Goal: Task Accomplishment & Management: Use online tool/utility

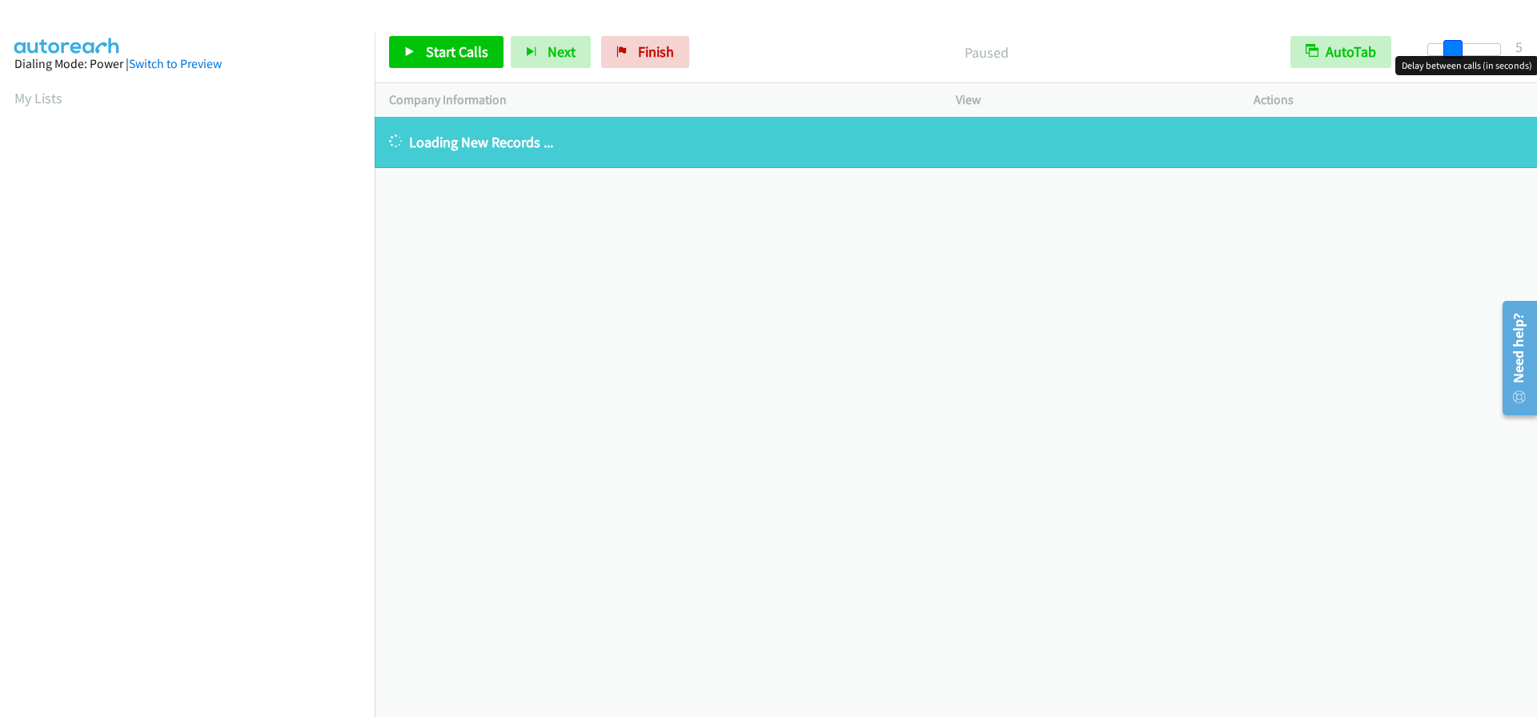
drag, startPoint x: 1427, startPoint y: 50, endPoint x: 1451, endPoint y: 53, distance: 23.4
click at [1451, 53] on span at bounding box center [1452, 49] width 19 height 19
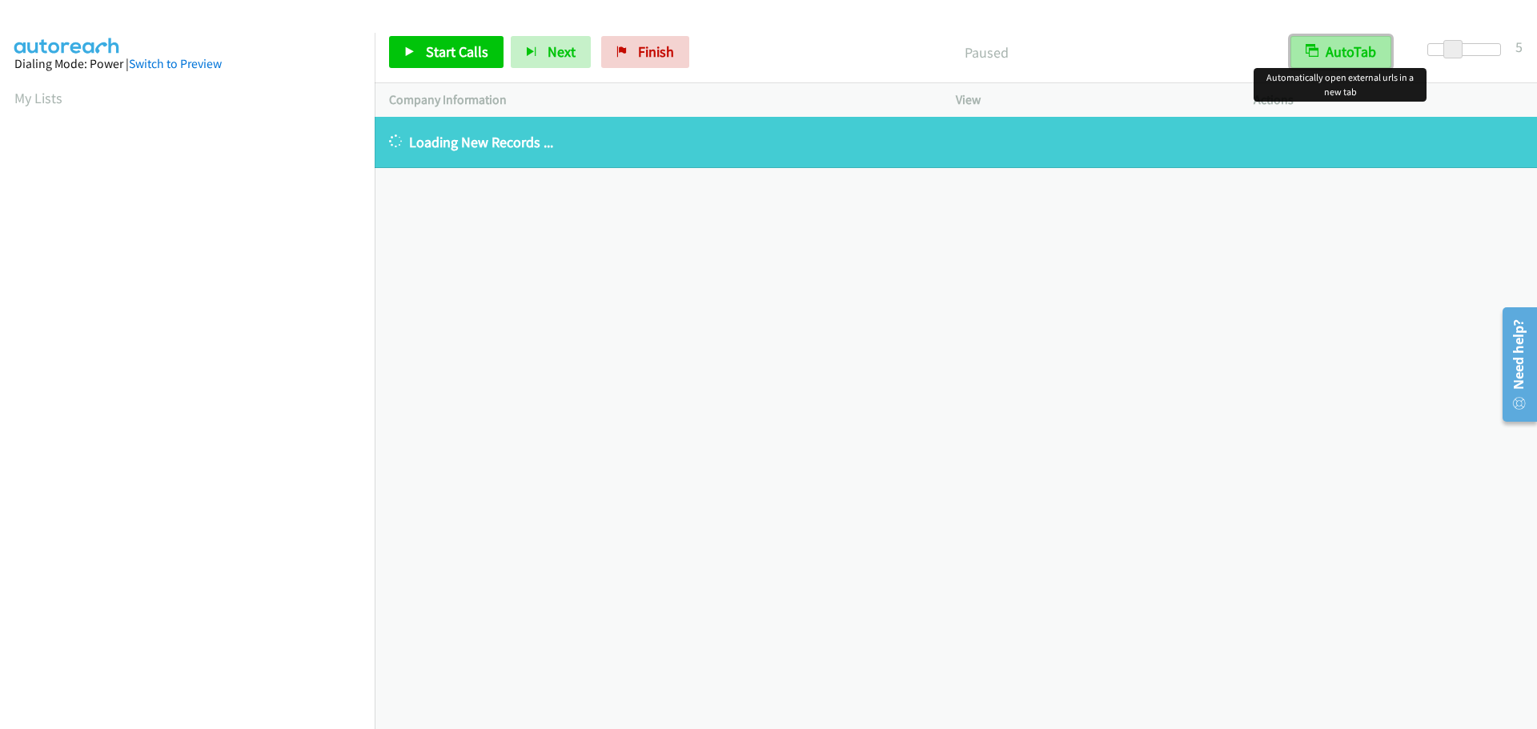
click at [1372, 50] on button "AutoTab" at bounding box center [1341, 52] width 101 height 32
click at [703, 297] on div "+1 415-964-1034 Call failed - Please reload the list and try again The Callbar …" at bounding box center [956, 423] width 1162 height 612
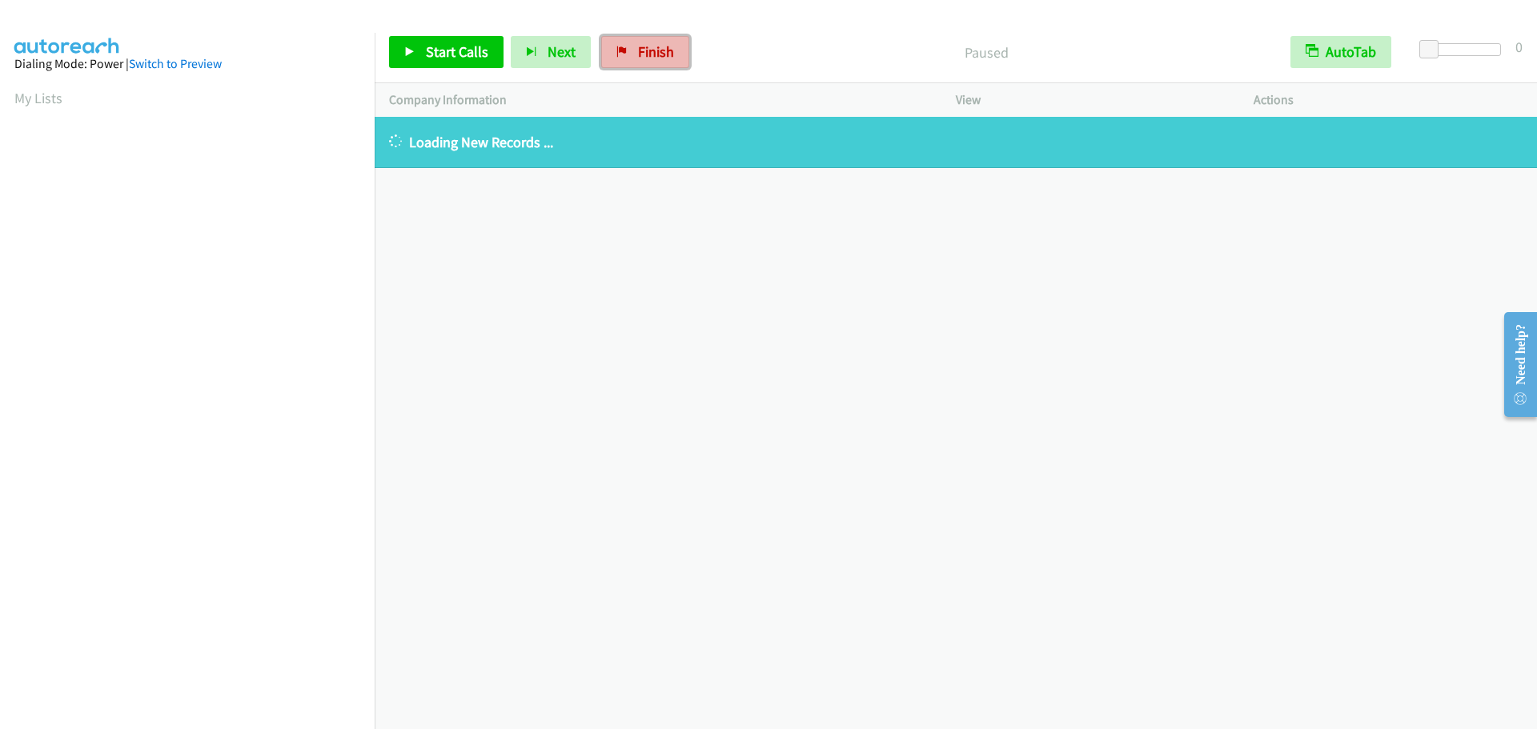
click at [654, 58] on span "Finish" at bounding box center [656, 51] width 36 height 18
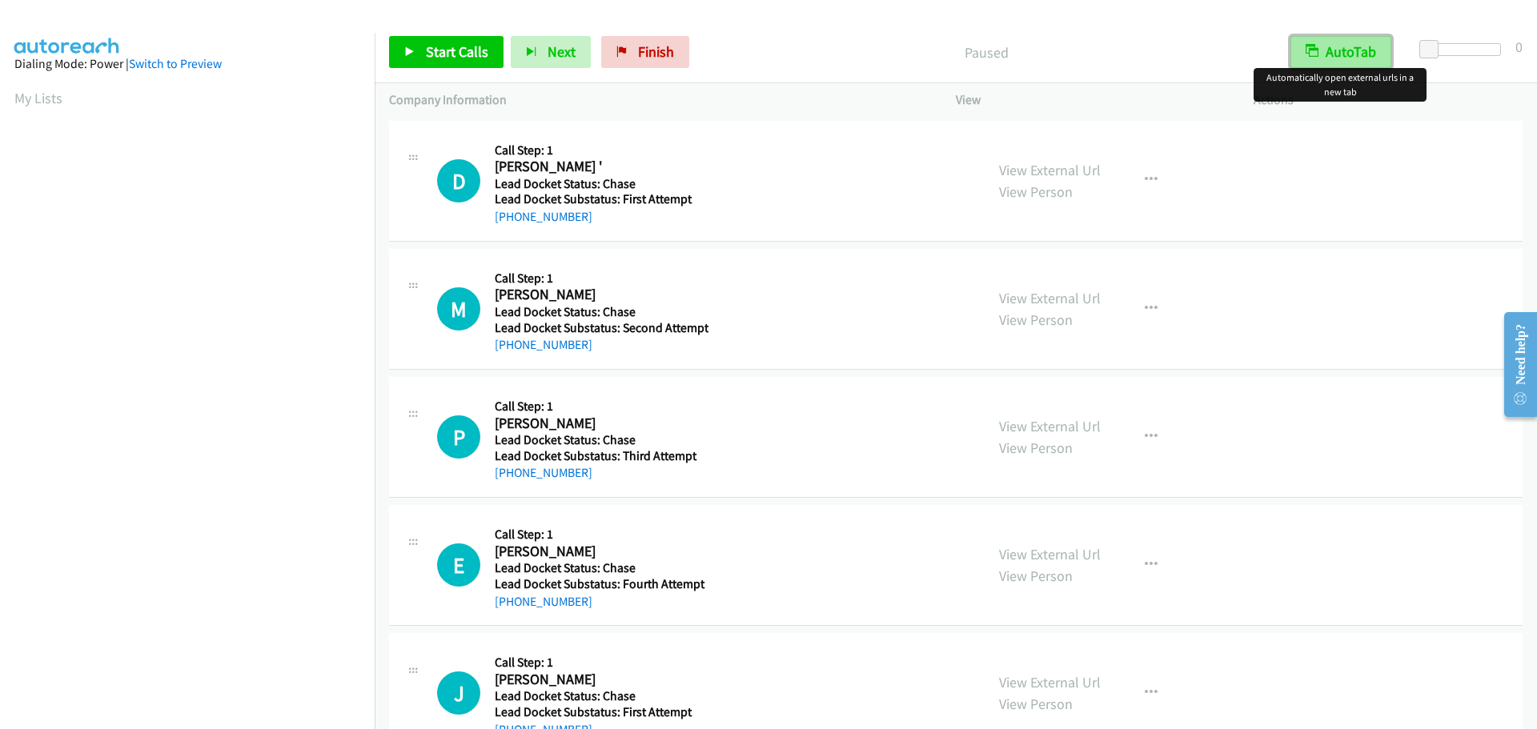
click at [1360, 54] on button "AutoTab" at bounding box center [1341, 52] width 101 height 32
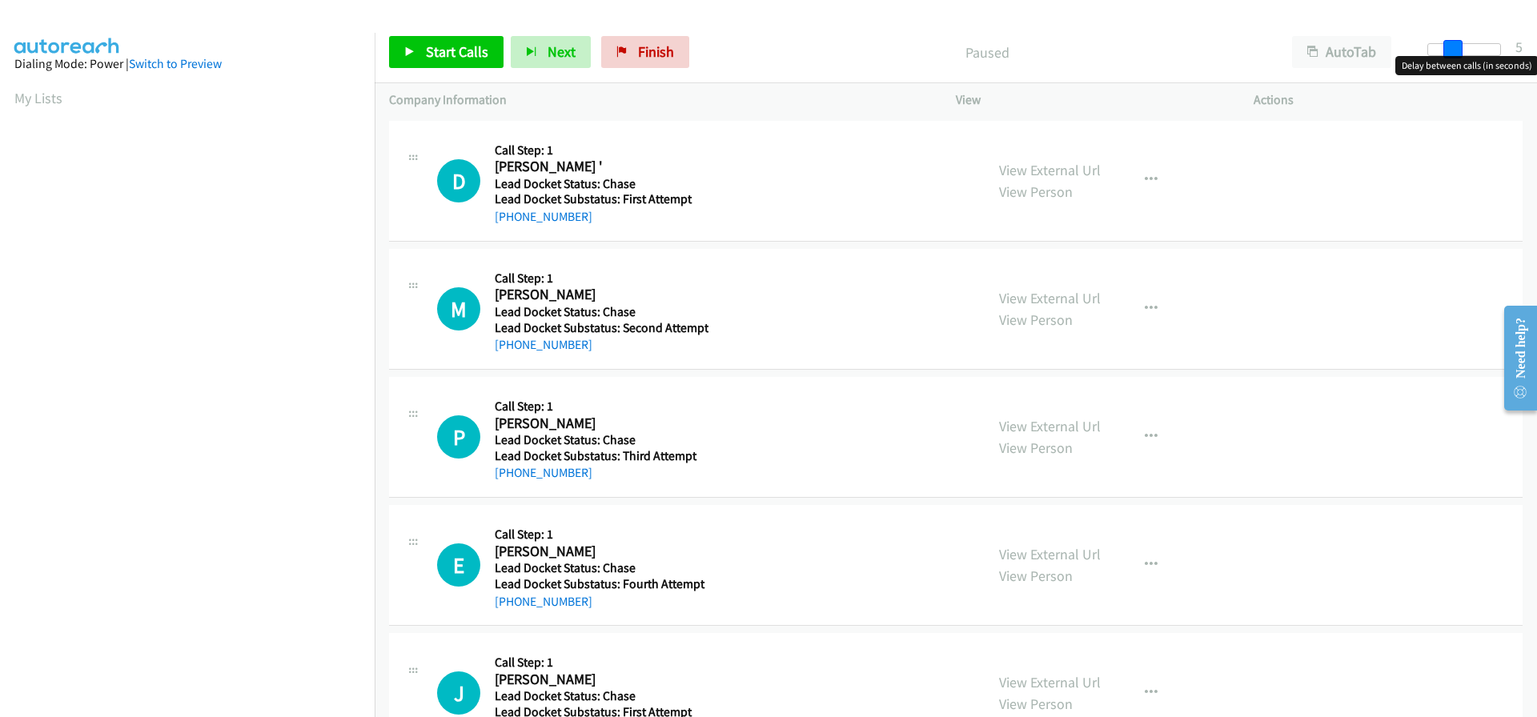
drag, startPoint x: 1431, startPoint y: 51, endPoint x: 1453, endPoint y: 51, distance: 22.4
click at [1453, 51] on span at bounding box center [1452, 49] width 19 height 19
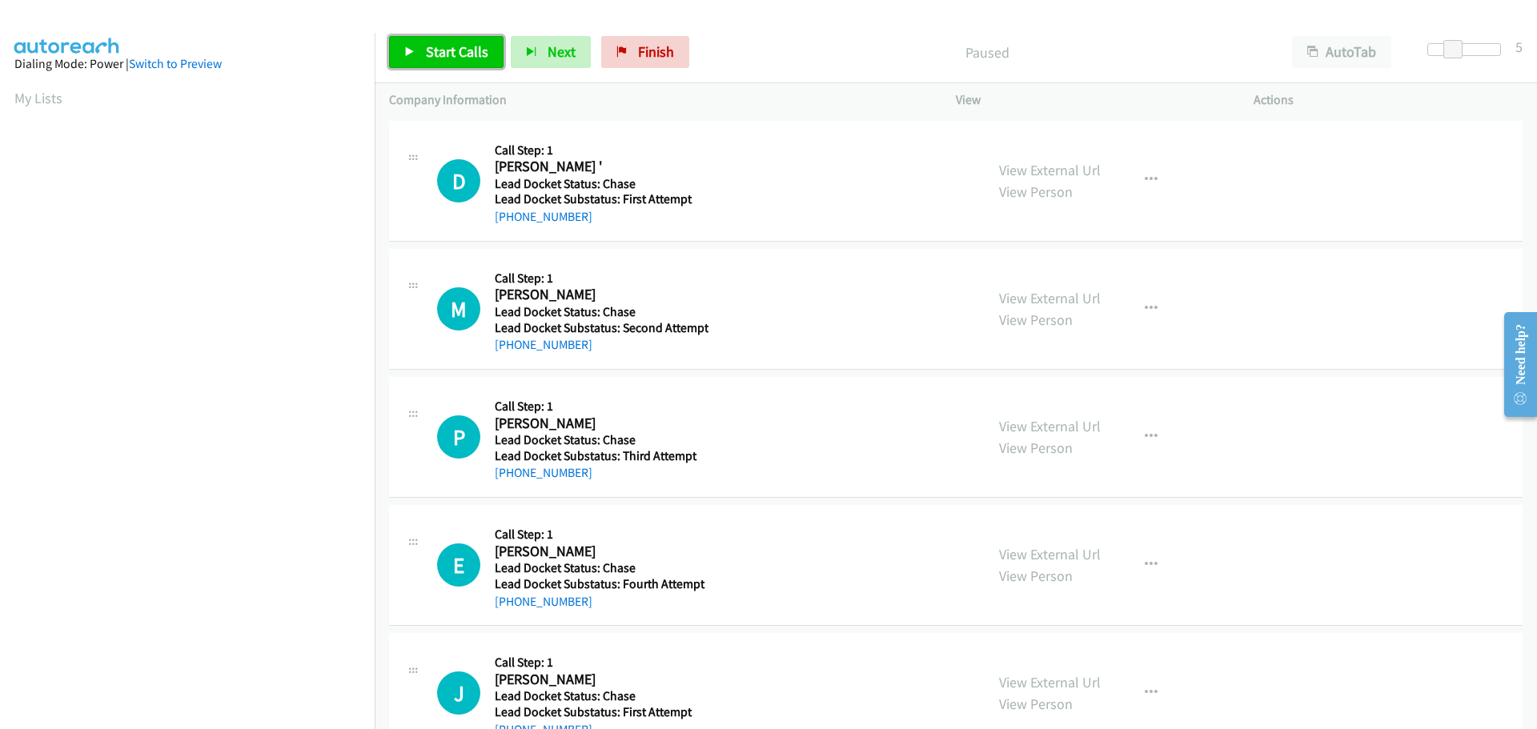
click at [477, 59] on span "Start Calls" at bounding box center [457, 51] width 62 height 18
drag, startPoint x: 592, startPoint y: 220, endPoint x: 510, endPoint y: 221, distance: 81.7
click at [510, 221] on div "+1 313-459-9305" at bounding box center [601, 216] width 213 height 19
copy link "313-459-9305"
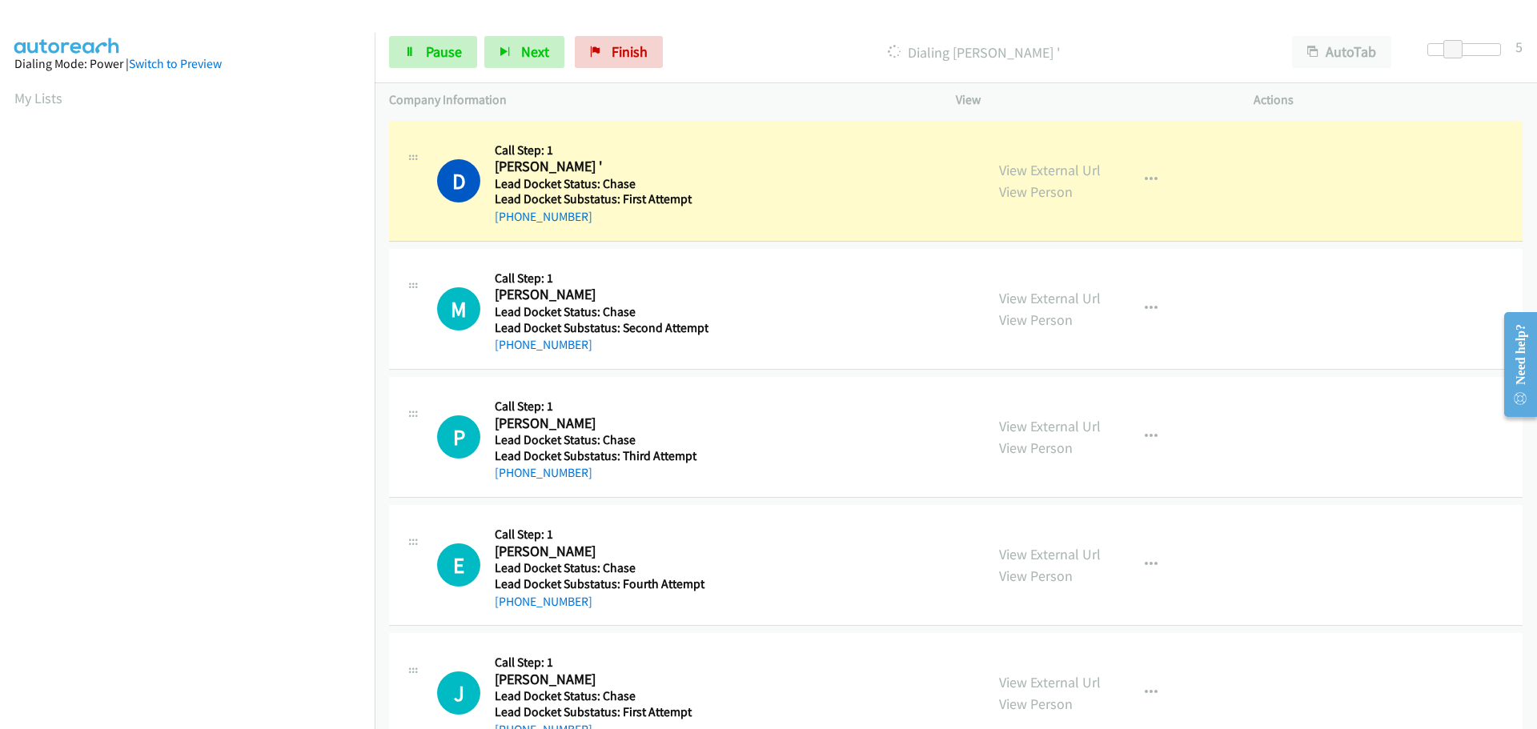
scroll to position [169, 0]
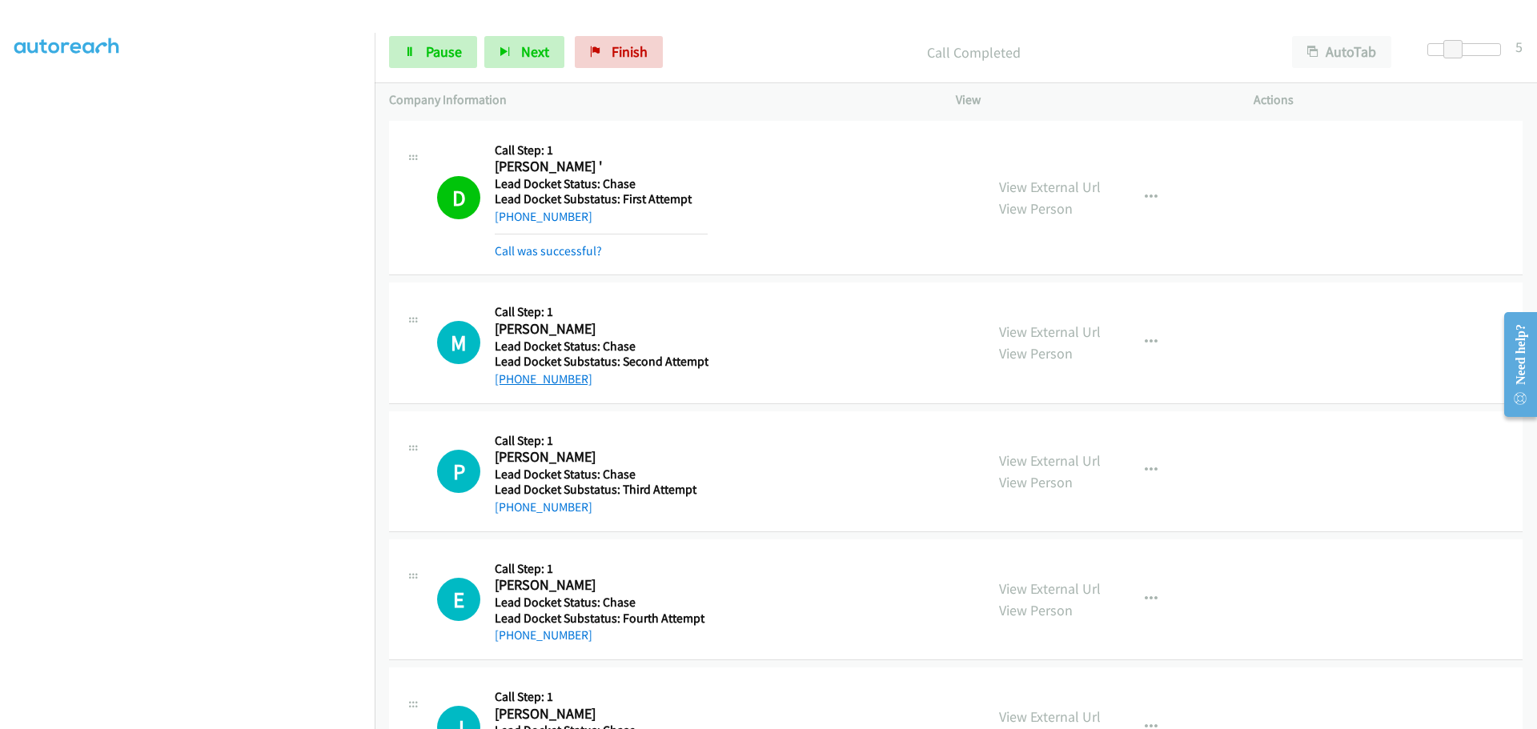
drag, startPoint x: 600, startPoint y: 375, endPoint x: 509, endPoint y: 378, distance: 91.3
click at [509, 378] on div "+1 252-227-9069" at bounding box center [602, 379] width 214 height 19
copy link "252-227-9069"
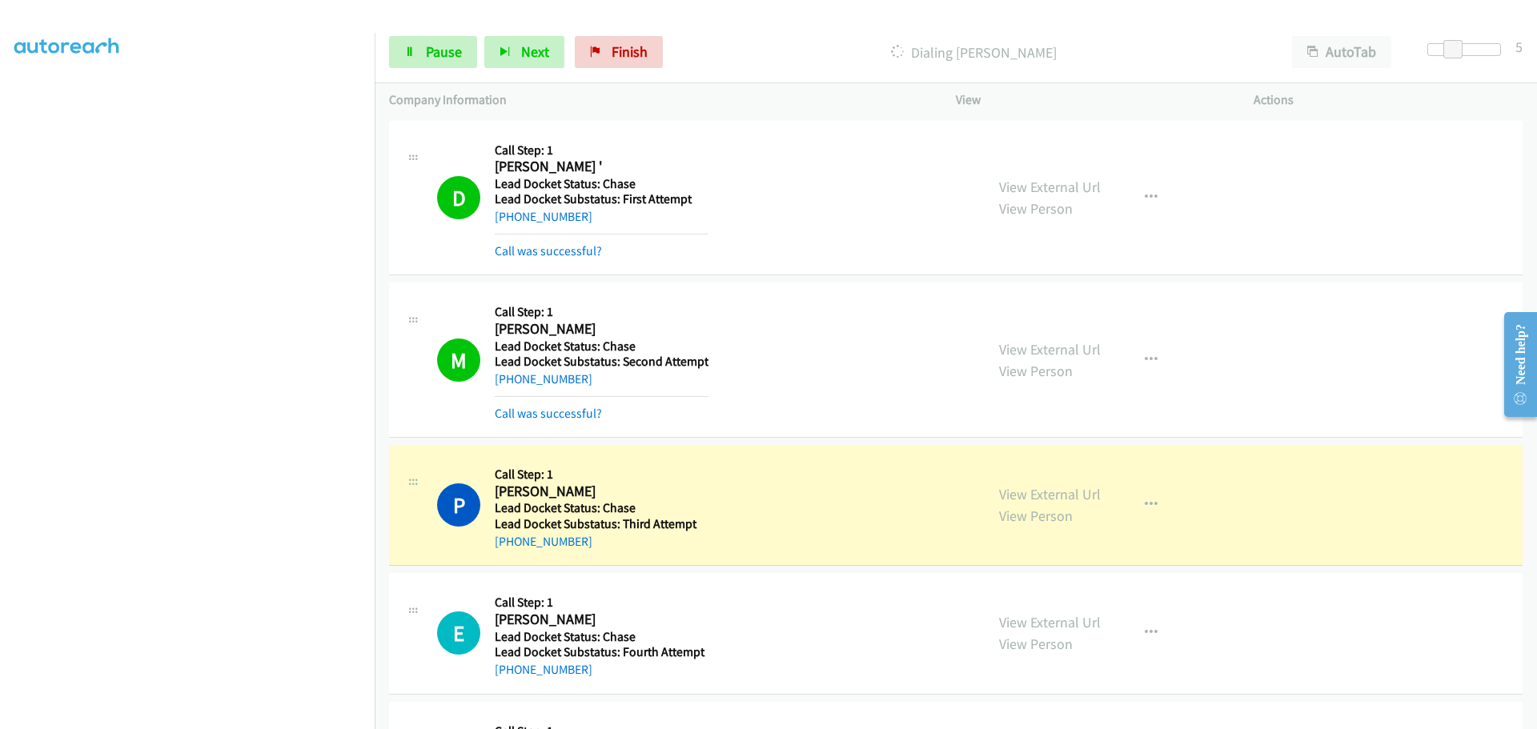
drag, startPoint x: 592, startPoint y: 545, endPoint x: 508, endPoint y: 553, distance: 84.4
click at [508, 553] on div "P Callback Scheduled Call Step: 1 Paul Ricky Kama Kalonji America/New_York Lead…" at bounding box center [956, 505] width 1134 height 121
copy link "202-276-8029"
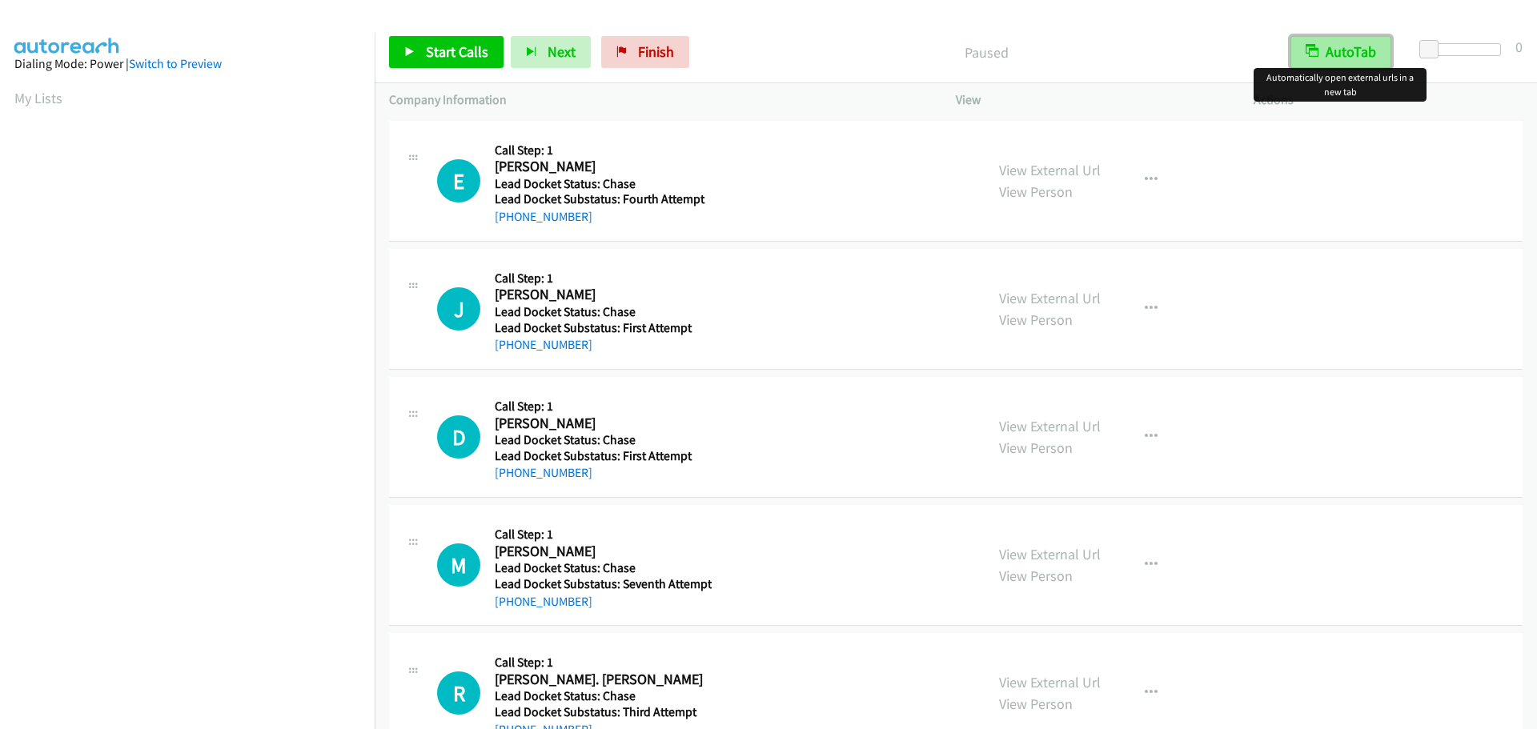
click at [1366, 51] on button "AutoTab" at bounding box center [1341, 52] width 101 height 32
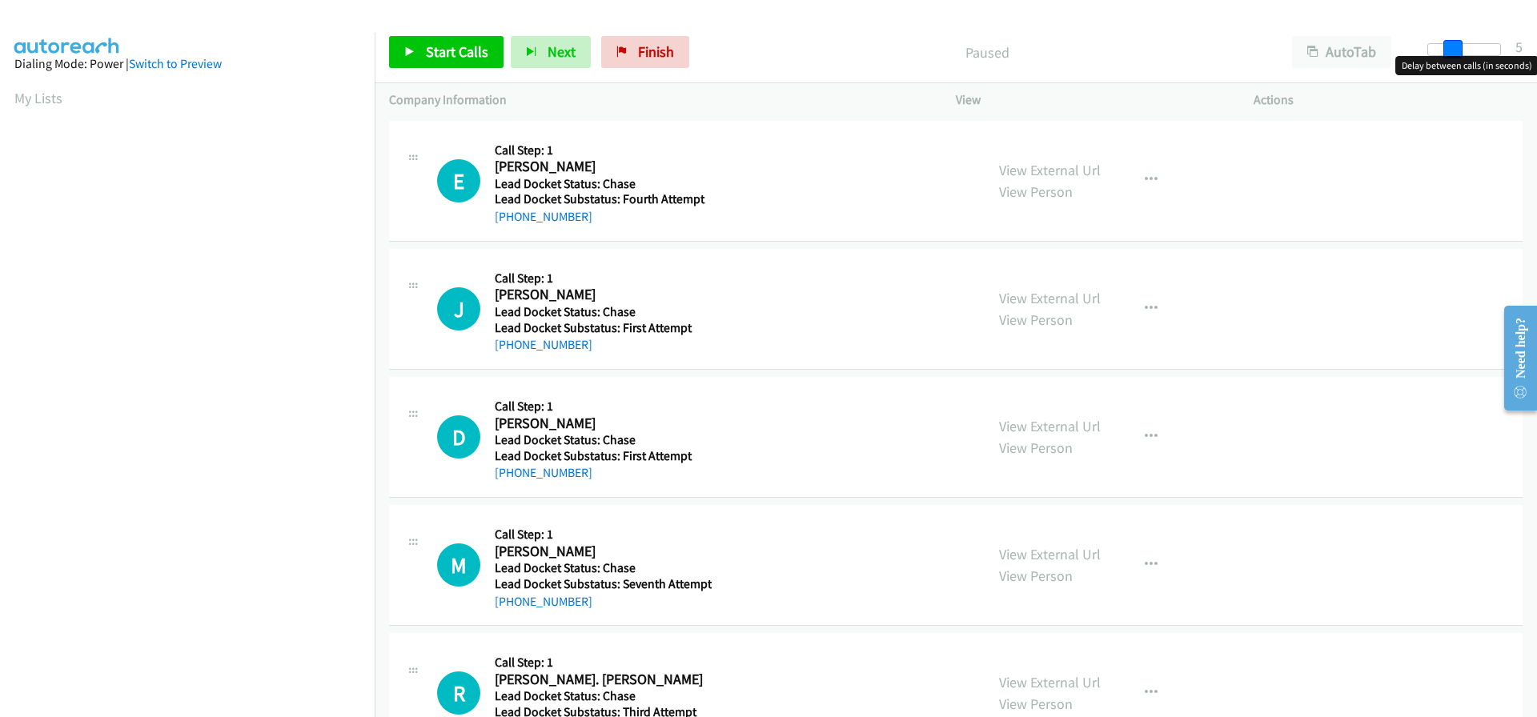
drag, startPoint x: 1426, startPoint y: 49, endPoint x: 1449, endPoint y: 51, distance: 23.3
click at [1449, 51] on span at bounding box center [1452, 49] width 19 height 19
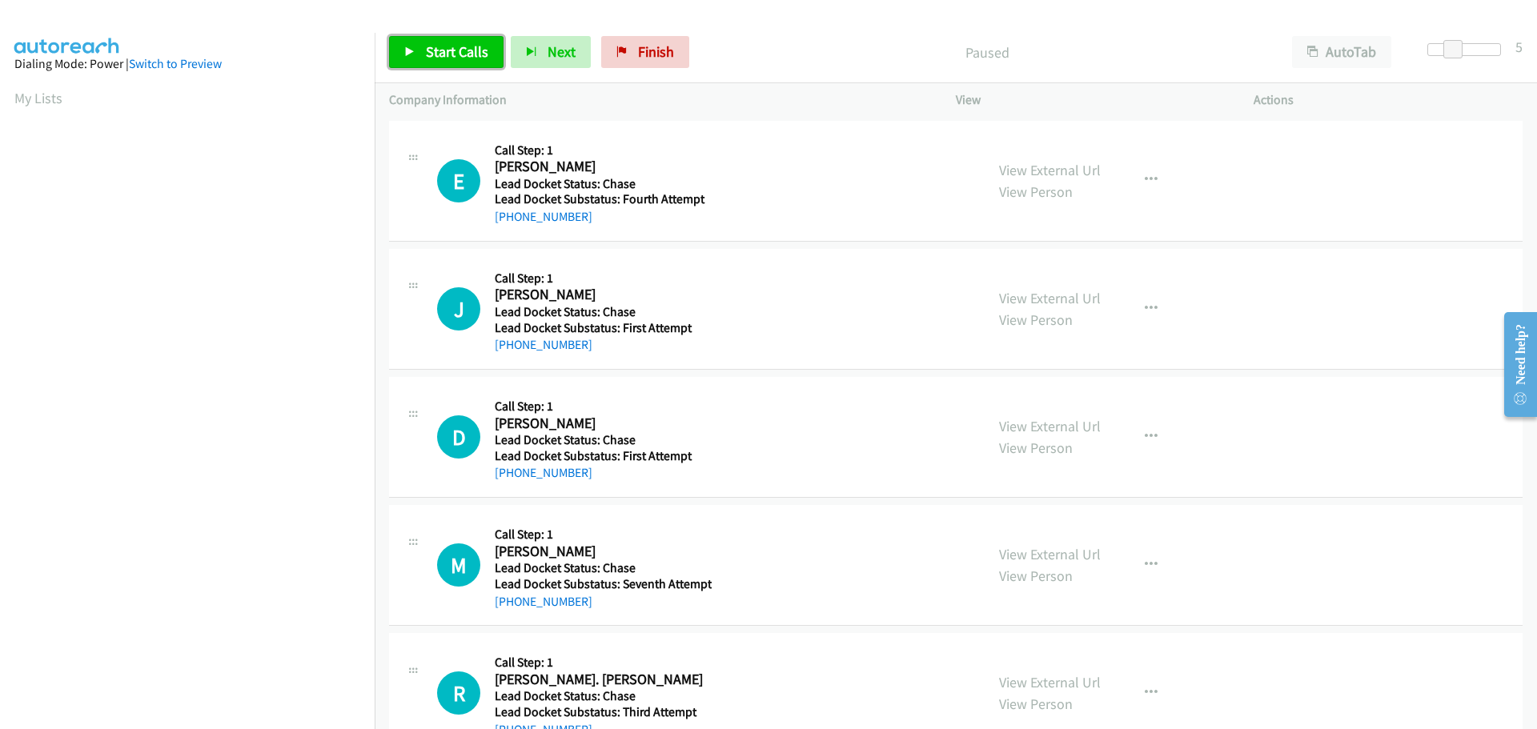
click at [467, 62] on link "Start Calls" at bounding box center [446, 52] width 114 height 32
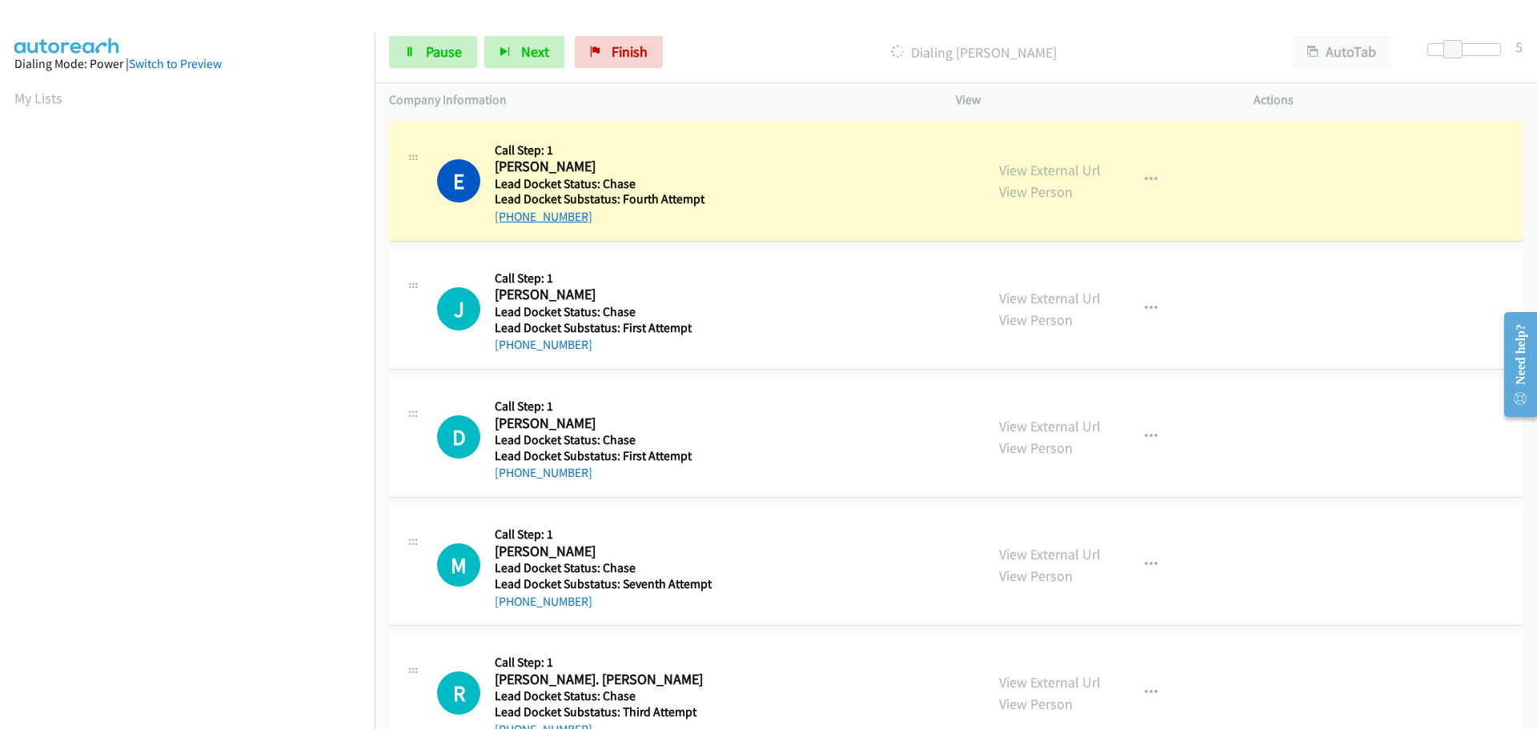
drag, startPoint x: 591, startPoint y: 215, endPoint x: 510, endPoint y: 217, distance: 80.9
click at [510, 217] on div "+1 281-221-5971" at bounding box center [601, 216] width 213 height 19
copy link "281-221-5971"
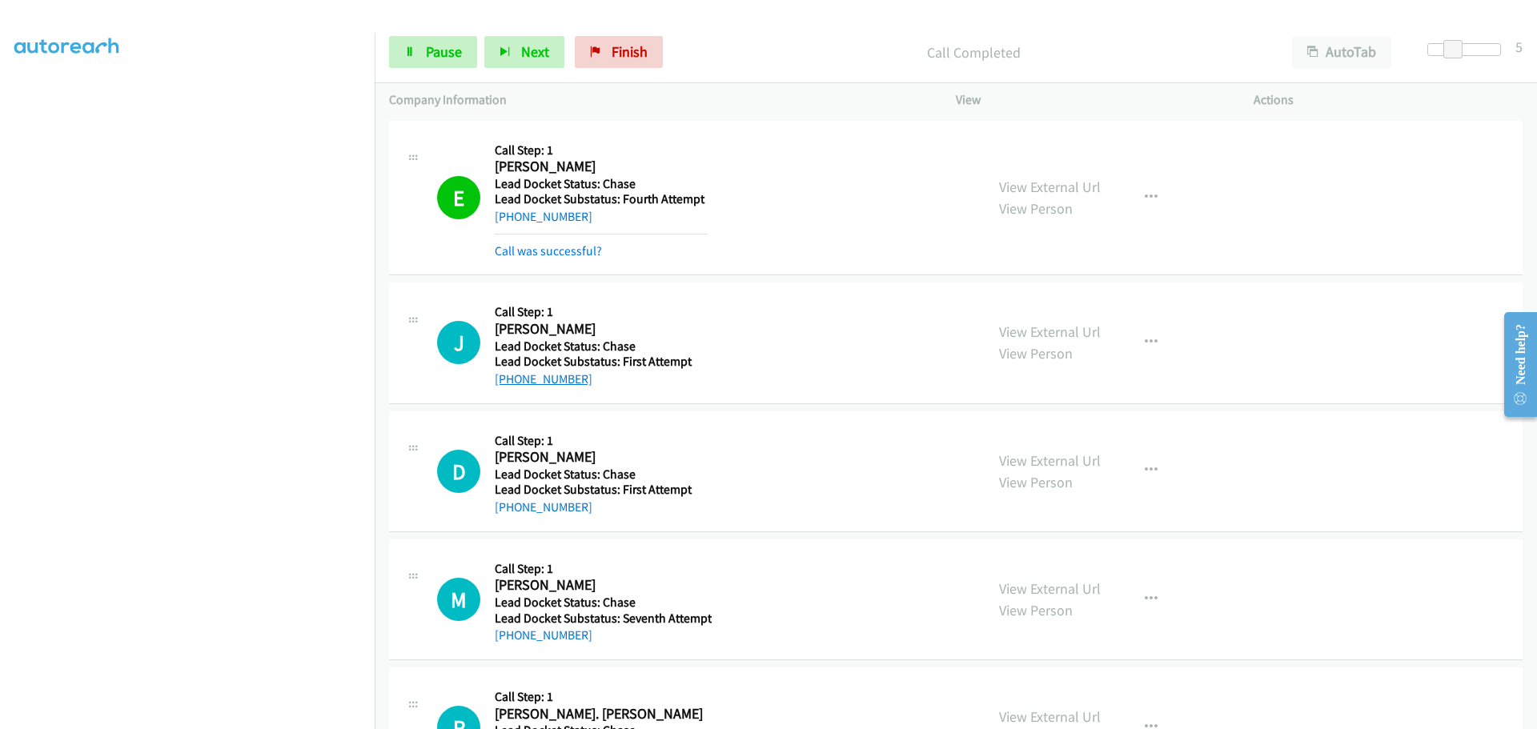
drag, startPoint x: 598, startPoint y: 347, endPoint x: 508, endPoint y: 380, distance: 95.5
click at [508, 380] on div "+1 406-830-7602" at bounding box center [601, 379] width 213 height 19
copy link "406-830-7602"
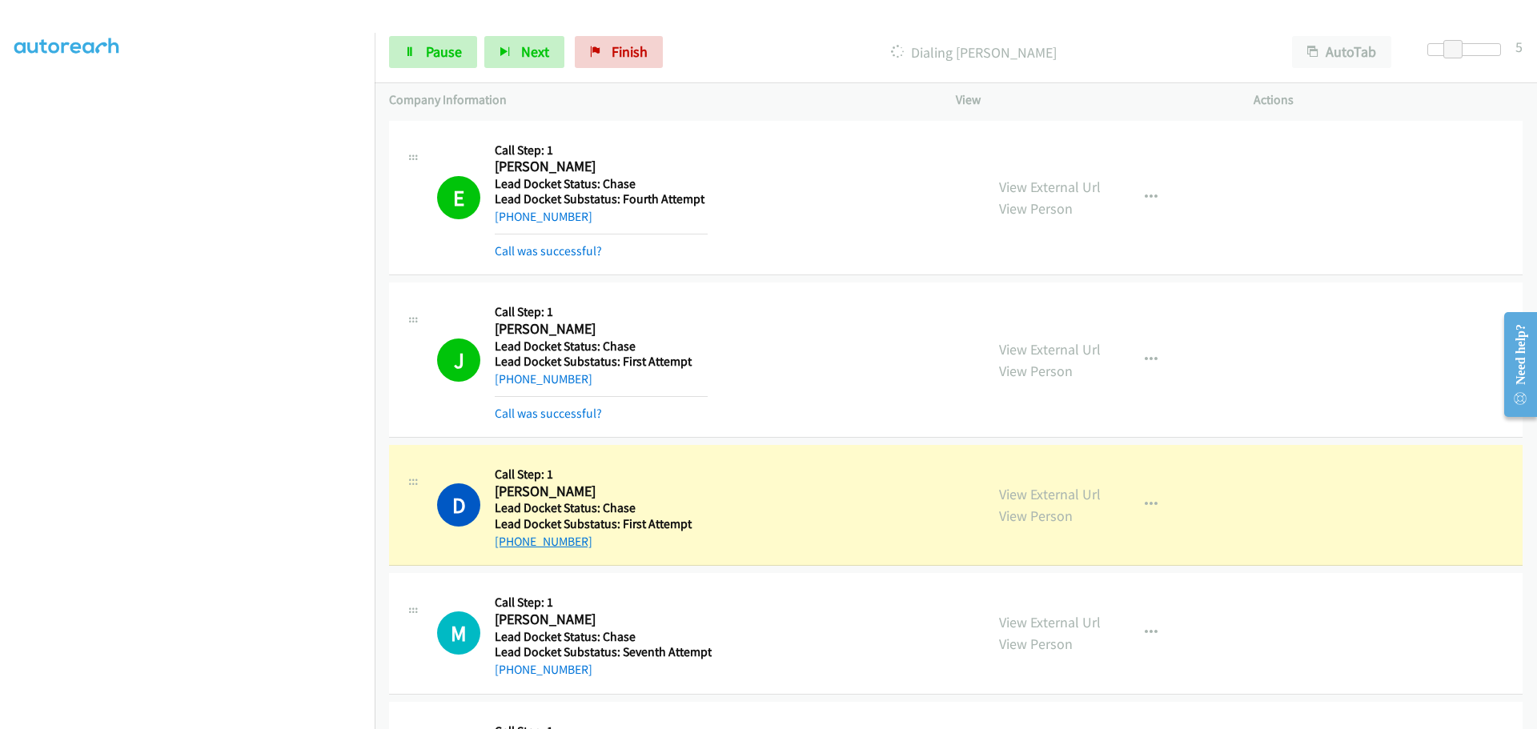
drag, startPoint x: 587, startPoint y: 539, endPoint x: 510, endPoint y: 541, distance: 76.9
click at [510, 541] on div "+1 970-309-2755" at bounding box center [601, 541] width 213 height 19
copy link "970-309-2755"
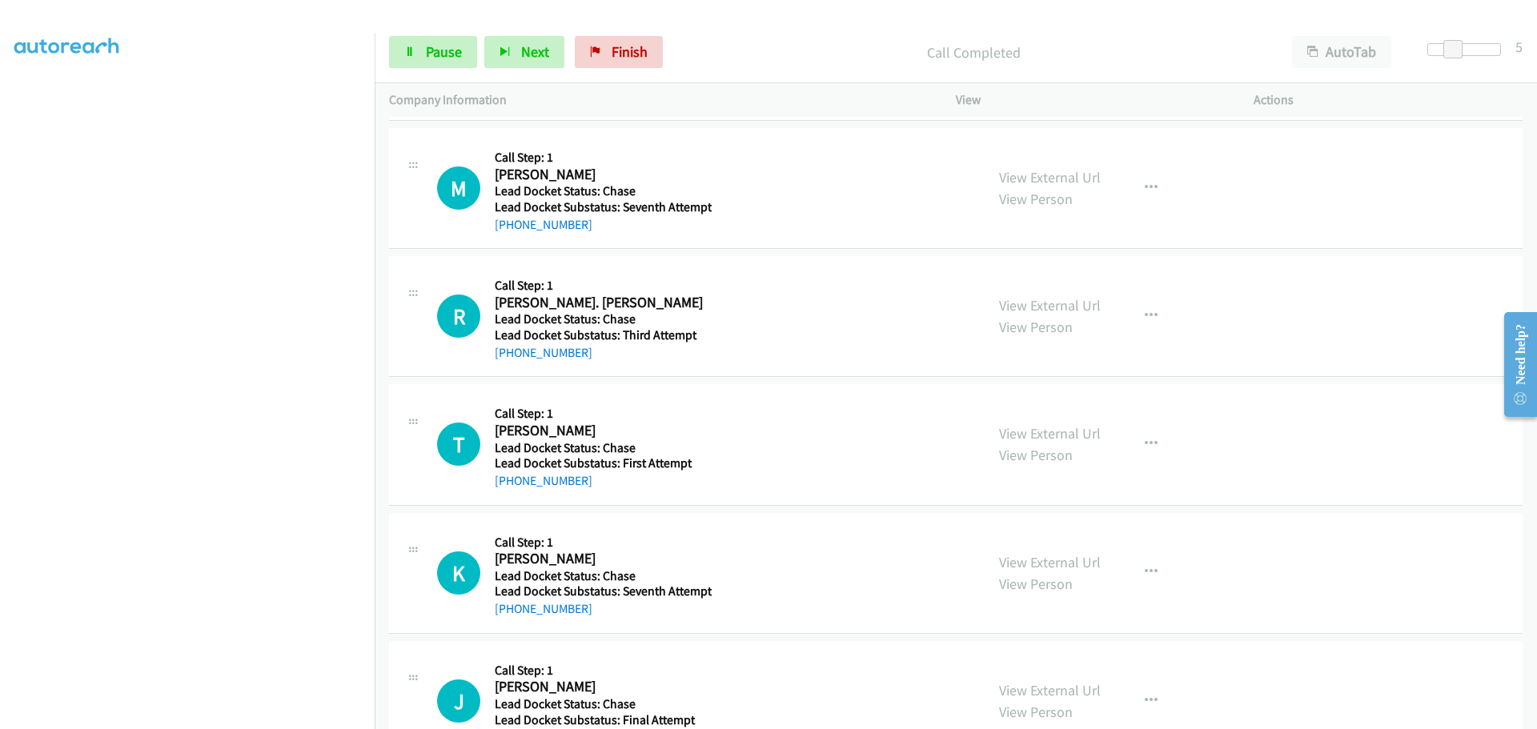
scroll to position [480, 0]
drag, startPoint x: 588, startPoint y: 227, endPoint x: 512, endPoint y: 233, distance: 77.1
click at [512, 233] on div "+1 256-874-2812" at bounding box center [603, 224] width 217 height 19
copy link "256-874-2812"
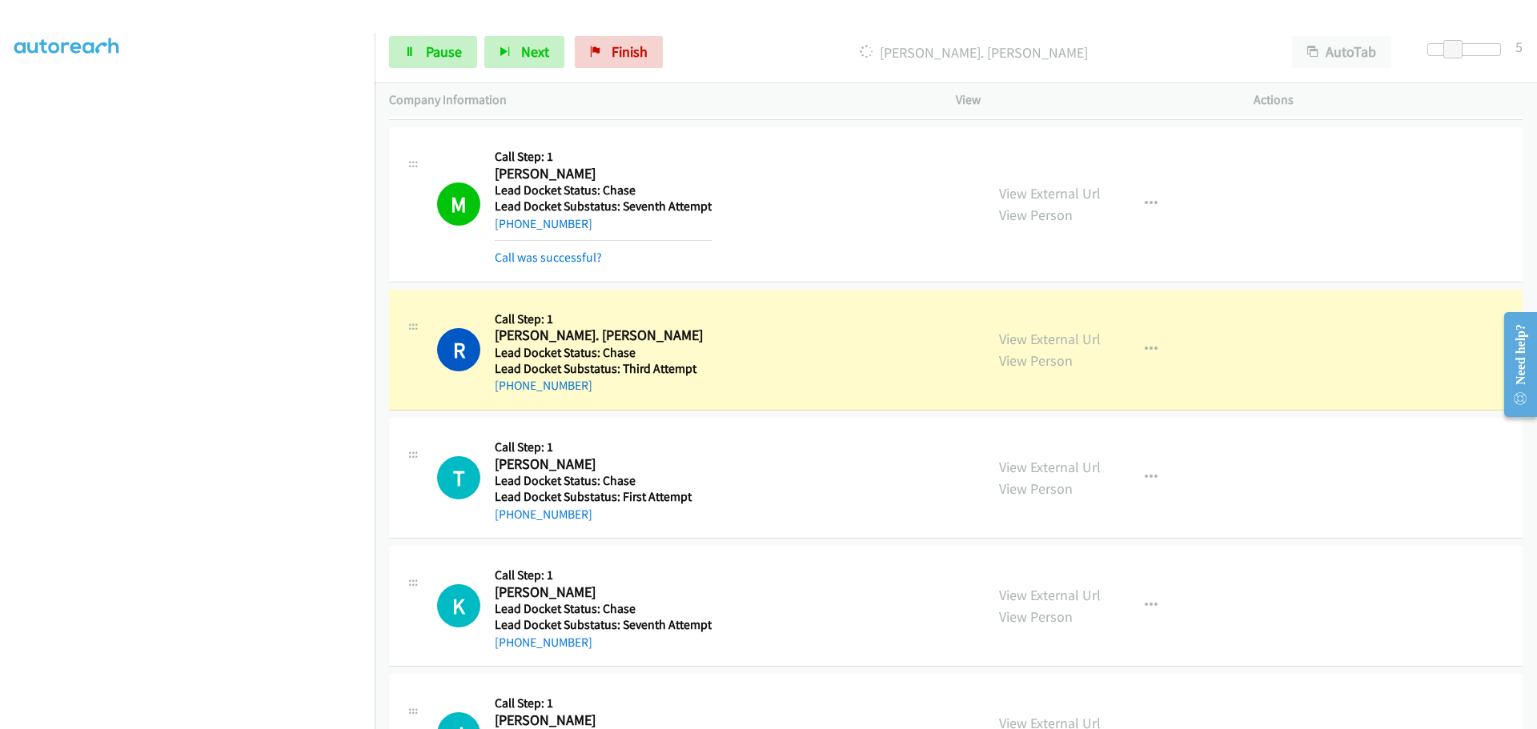
drag, startPoint x: 588, startPoint y: 385, endPoint x: 508, endPoint y: 395, distance: 79.8
click at [508, 395] on div "+1 502-428-1743" at bounding box center [601, 385] width 213 height 19
copy link "502-428-1743"
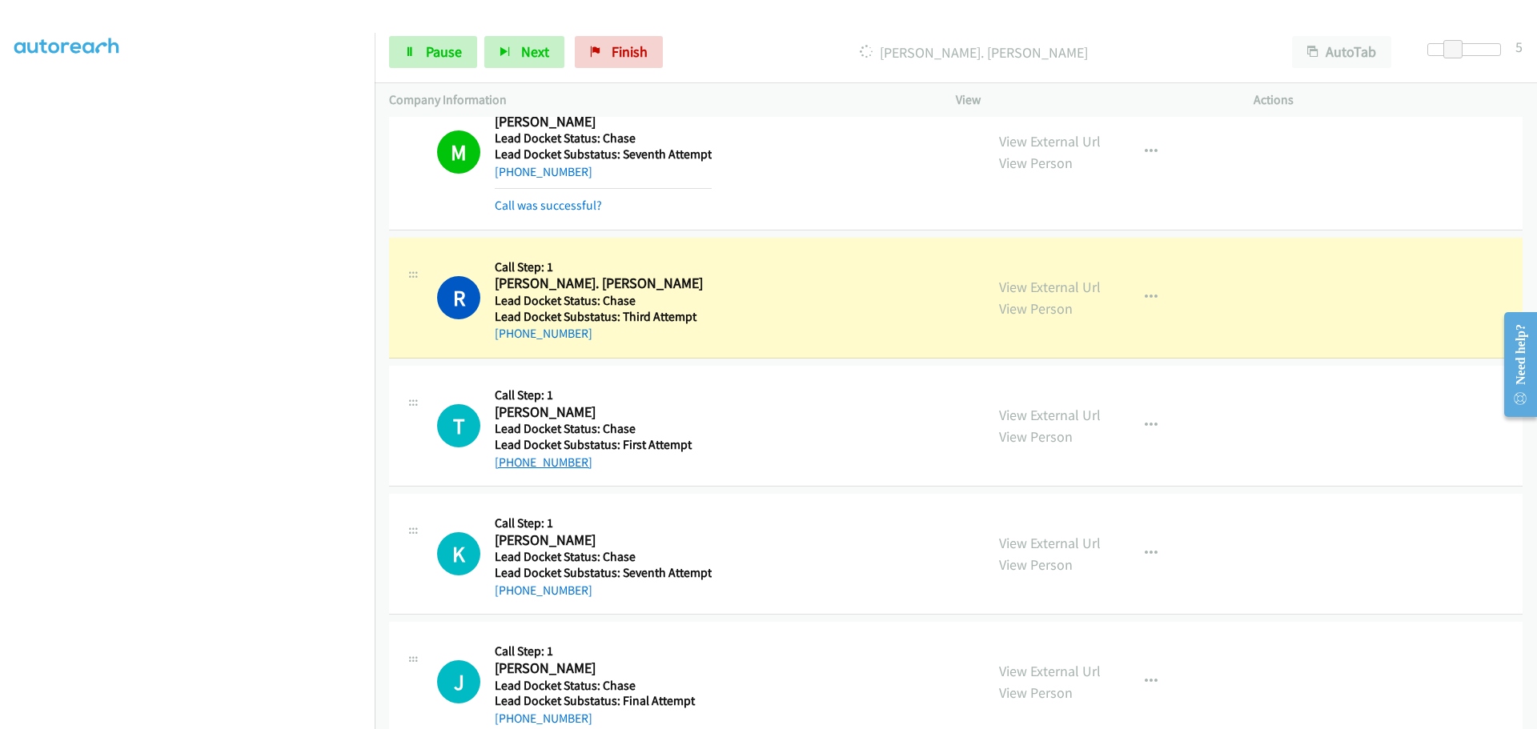
scroll to position [640, 0]
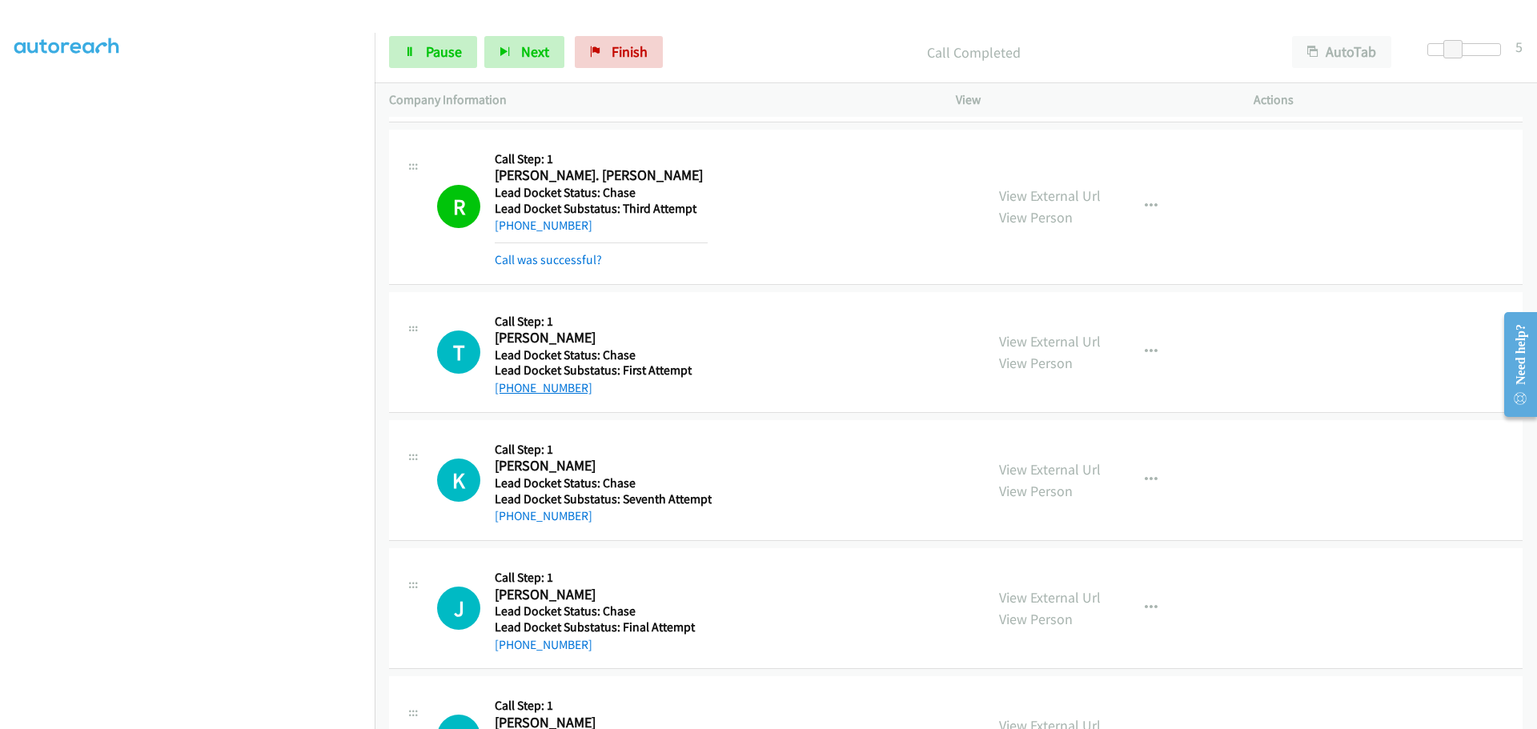
drag, startPoint x: 584, startPoint y: 359, endPoint x: 509, endPoint y: 389, distance: 80.4
click at [509, 389] on div "+1 641-572-0397" at bounding box center [601, 388] width 213 height 19
copy link "641-572-0397"
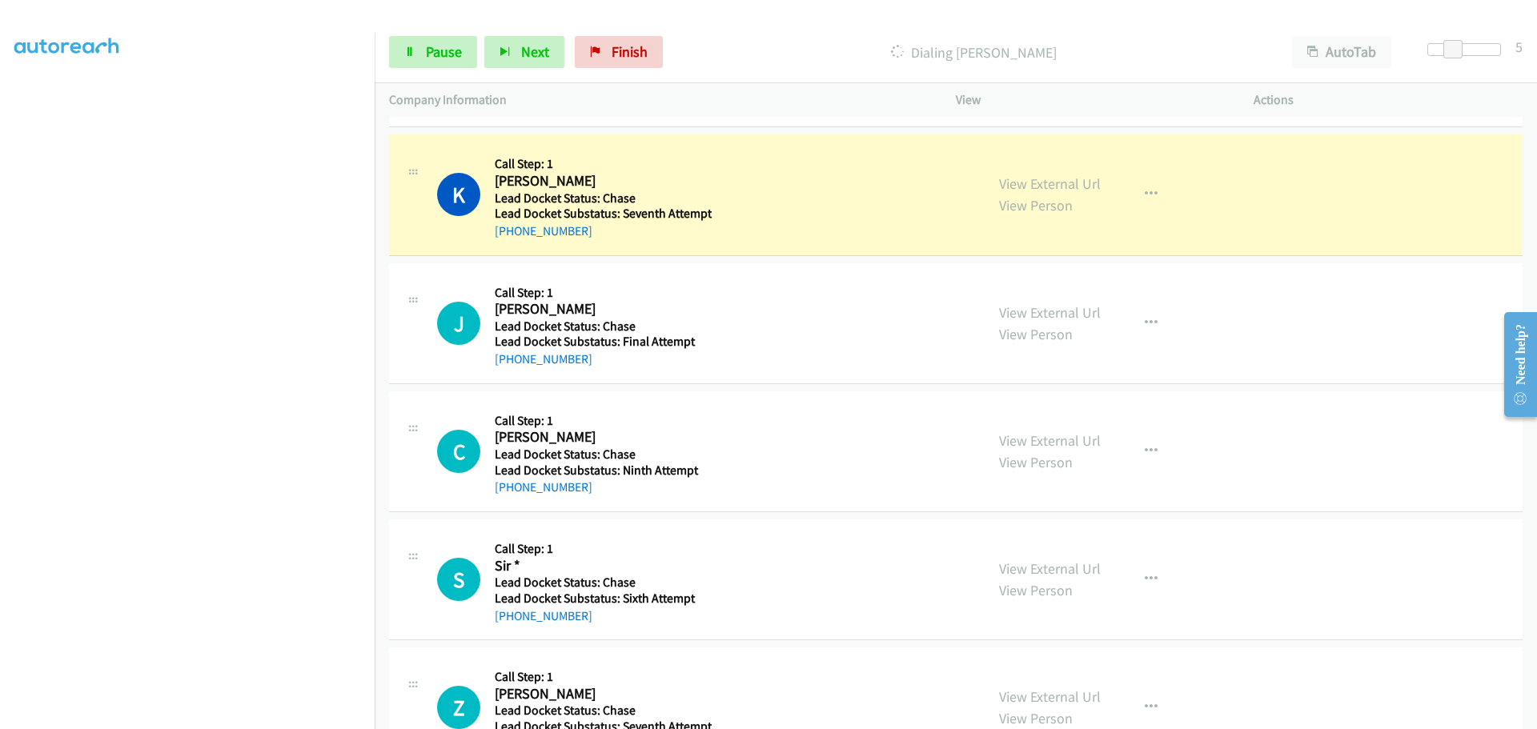
scroll to position [961, 0]
drag, startPoint x: 597, startPoint y: 228, endPoint x: 509, endPoint y: 232, distance: 88.2
click at [509, 232] on div "+1 251-381-3449" at bounding box center [603, 230] width 217 height 19
copy link "251-381-3449"
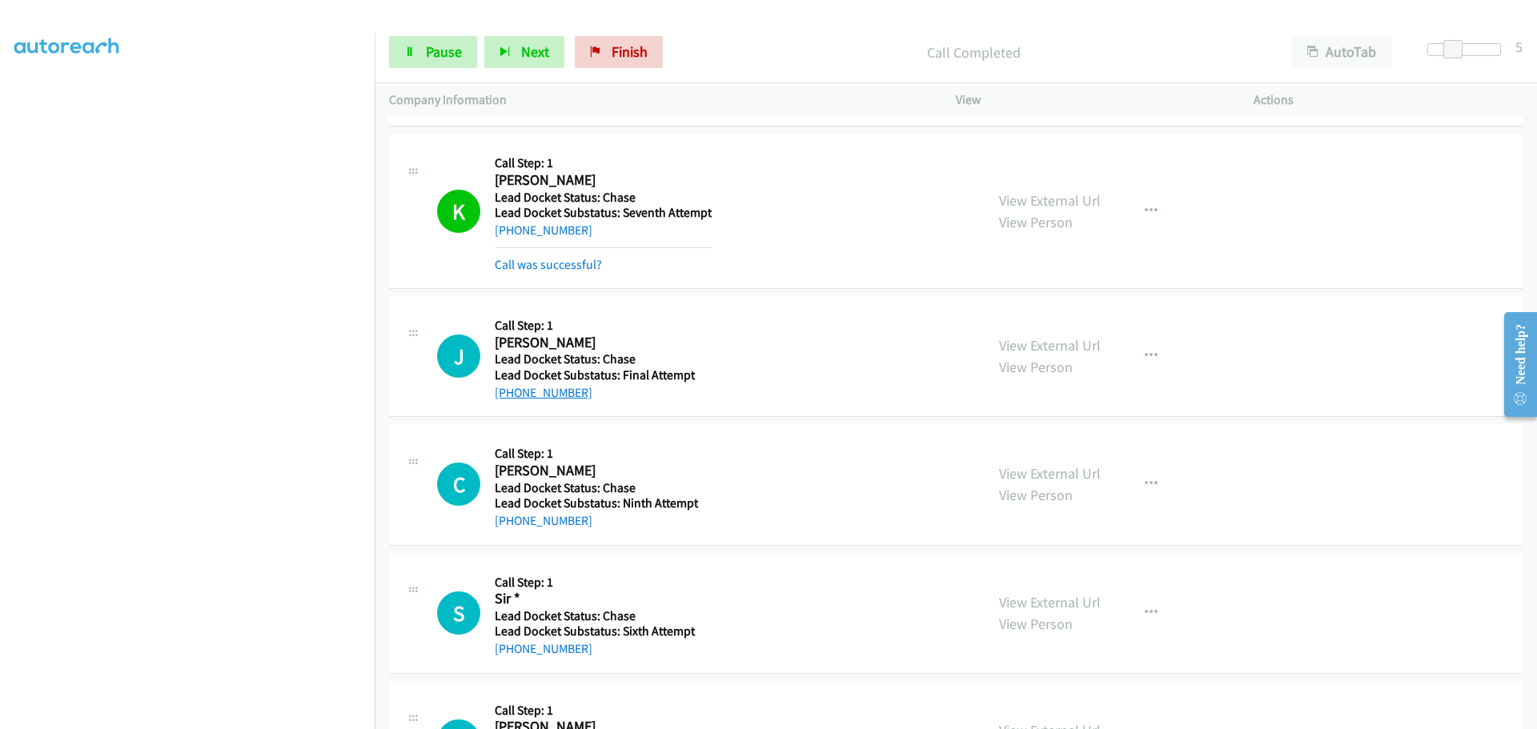
drag, startPoint x: 596, startPoint y: 368, endPoint x: 510, endPoint y: 389, distance: 88.9
click at [510, 389] on div "J Callback Scheduled Call Step: 1 Jose Sauceda Sauceda America/Chicago Lead Doc…" at bounding box center [956, 356] width 1134 height 121
copy link "956-257-2935"
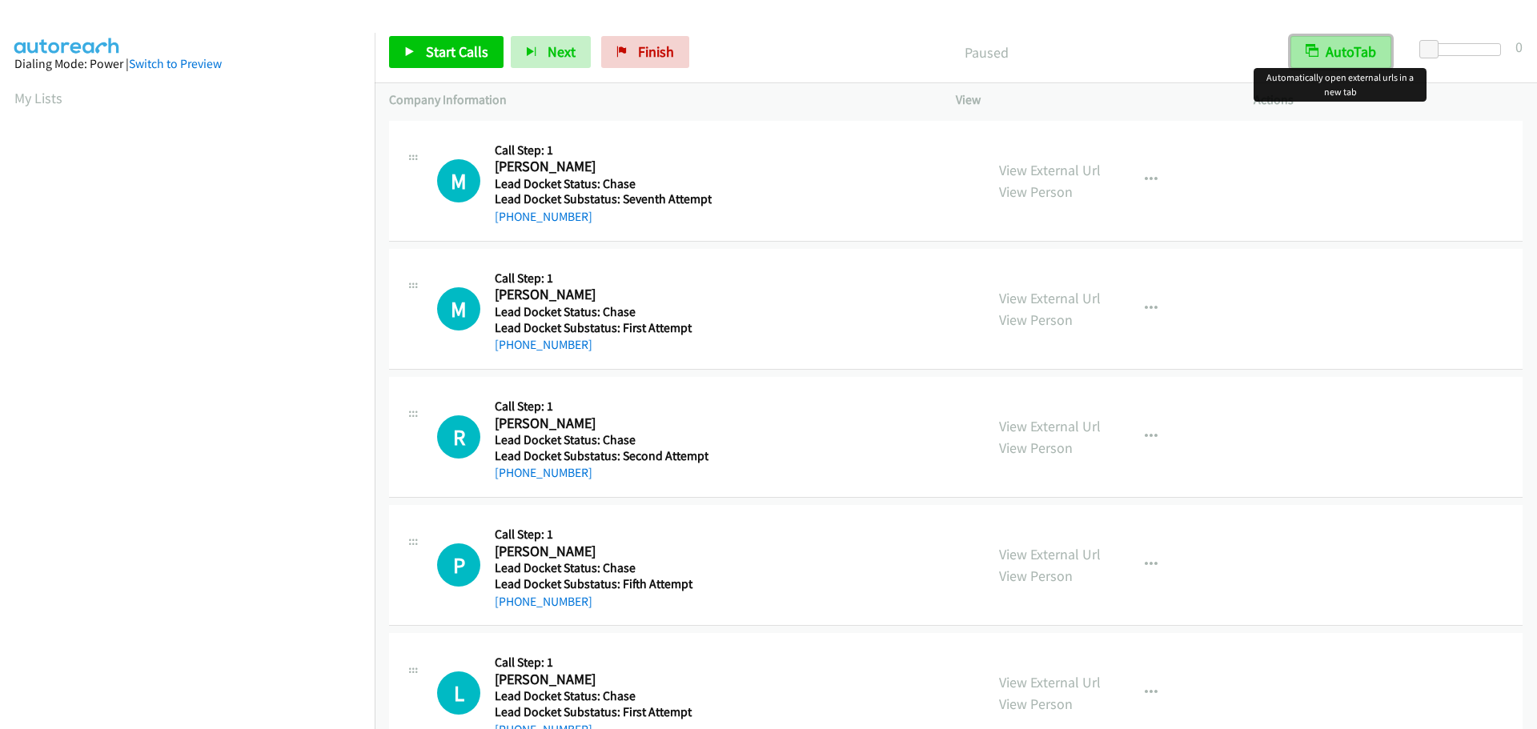
click at [1367, 45] on button "AutoTab" at bounding box center [1341, 52] width 101 height 32
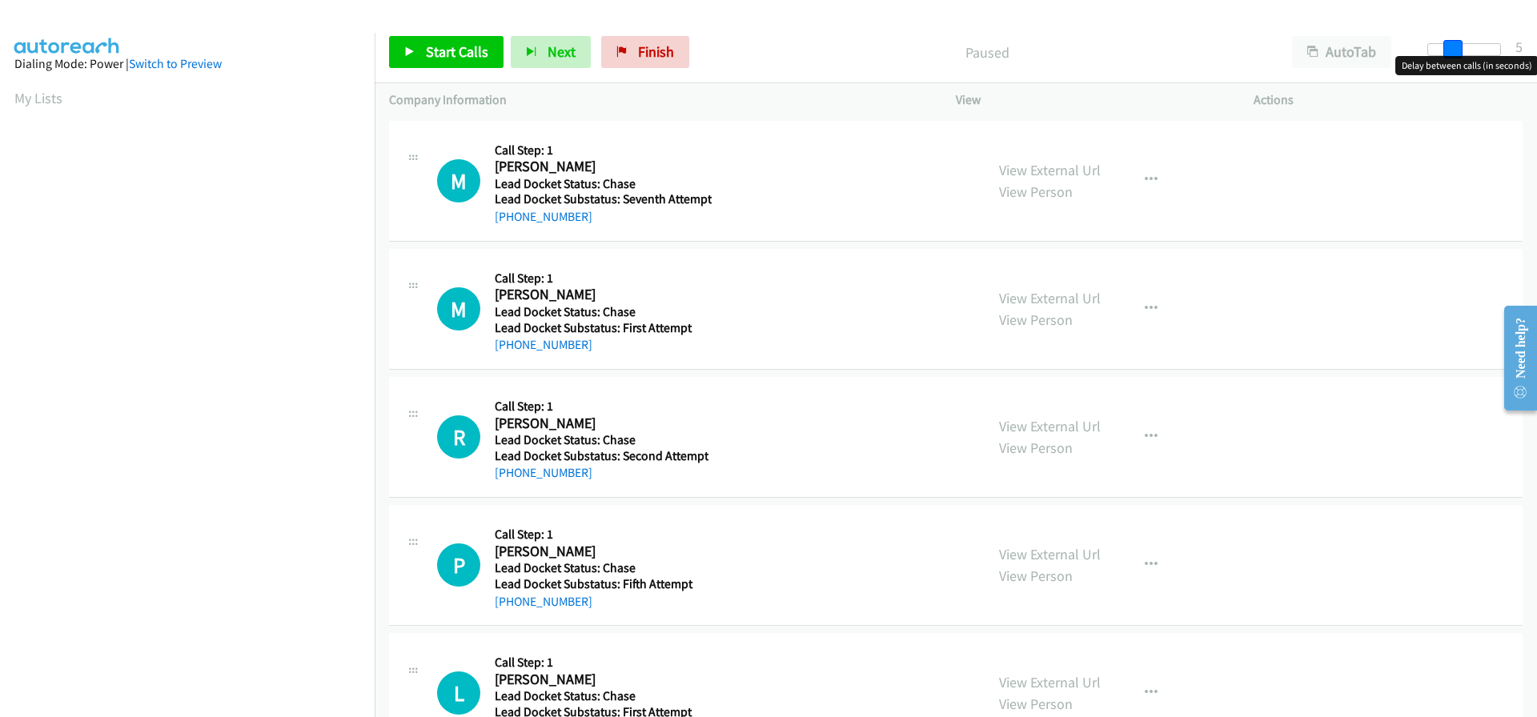
drag, startPoint x: 1431, startPoint y: 54, endPoint x: 1453, endPoint y: 48, distance: 22.3
click at [1453, 48] on span at bounding box center [1452, 49] width 19 height 19
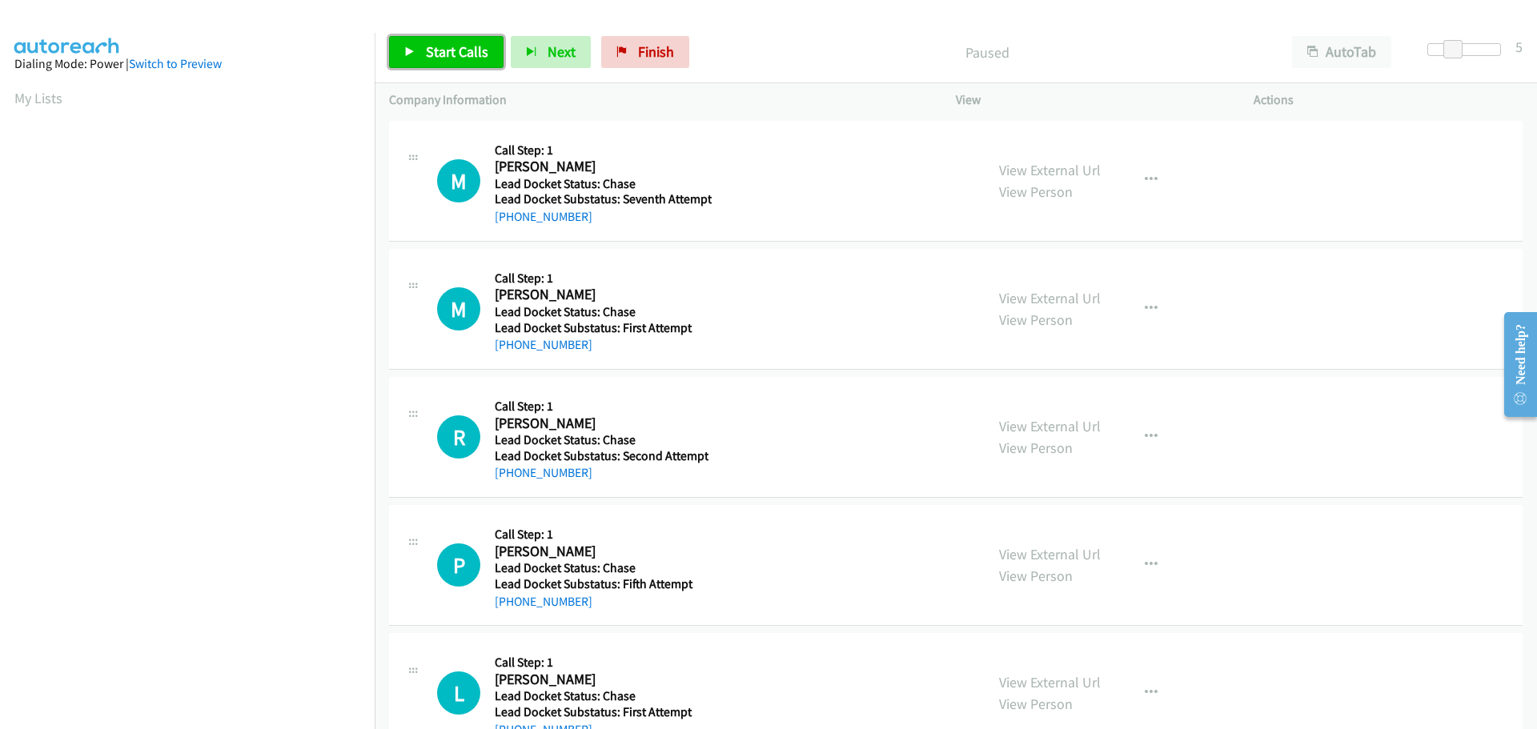
click at [445, 59] on span "Start Calls" at bounding box center [457, 51] width 62 height 18
drag, startPoint x: 586, startPoint y: 223, endPoint x: 512, endPoint y: 219, distance: 74.6
click at [512, 219] on div "[PHONE_NUMBER]" at bounding box center [603, 216] width 217 height 19
copy link "719-492-0935"
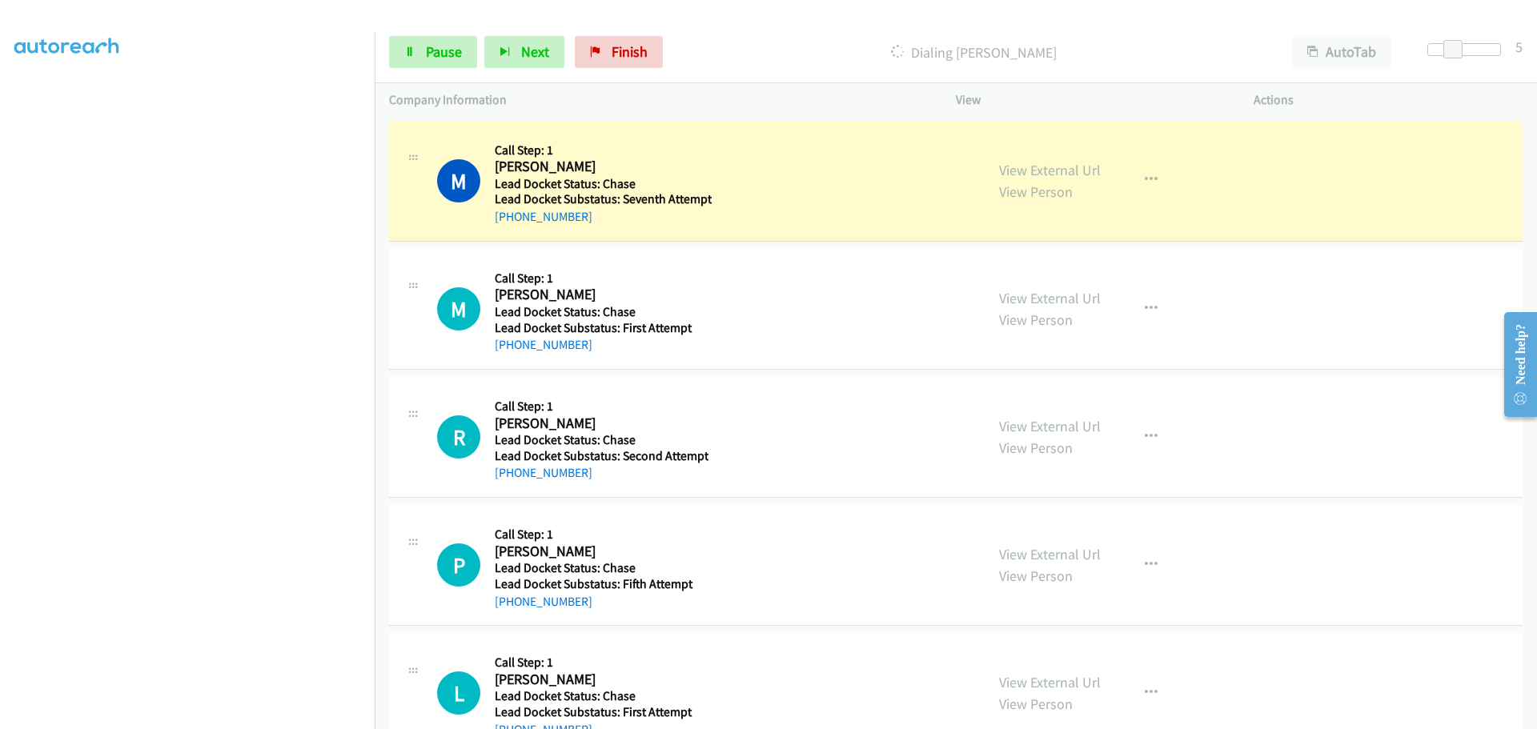
scroll to position [168, 0]
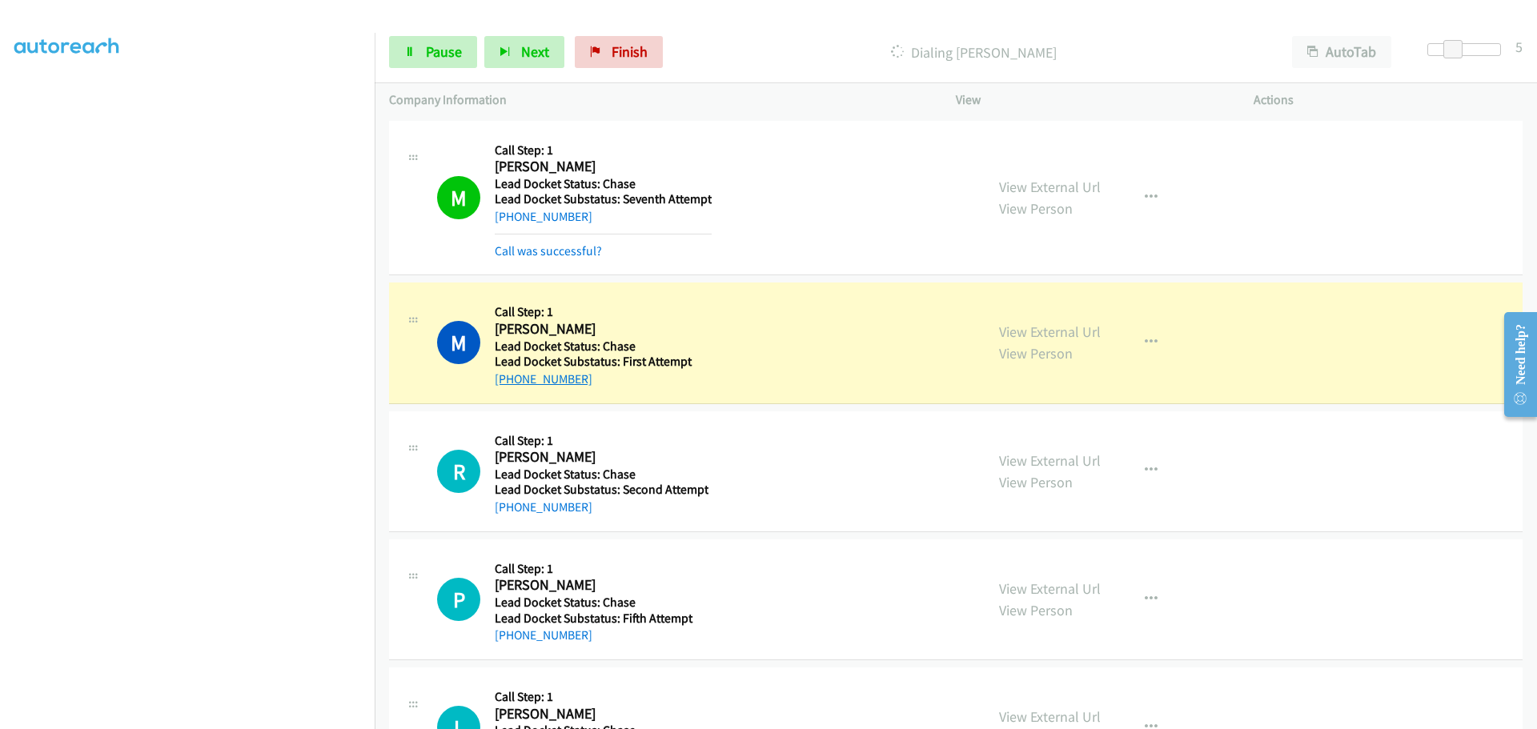
drag, startPoint x: 609, startPoint y: 371, endPoint x: 511, endPoint y: 379, distance: 98.8
click at [511, 379] on div "+1 903-441-7882" at bounding box center [601, 379] width 213 height 19
copy link "903-441-7882"
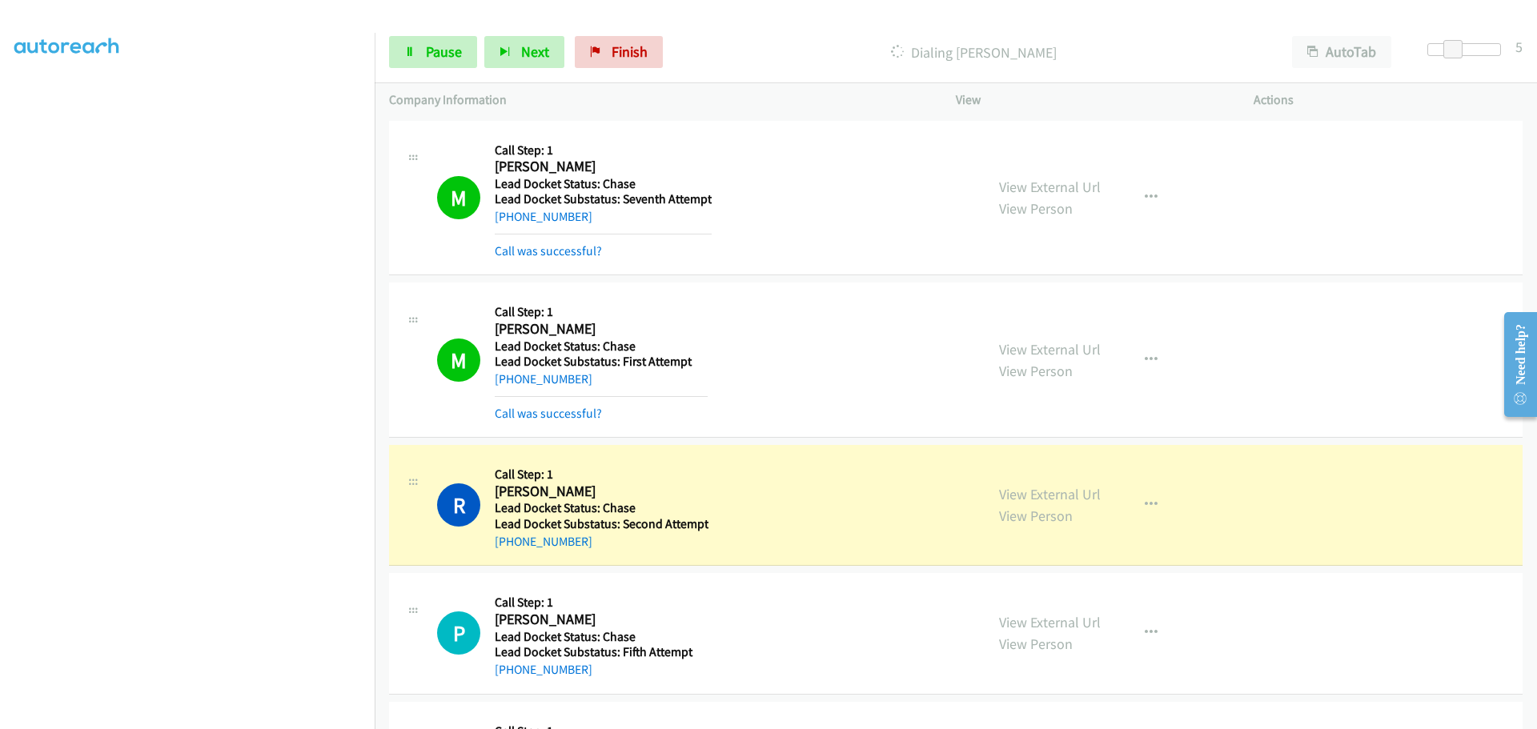
scroll to position [160, 0]
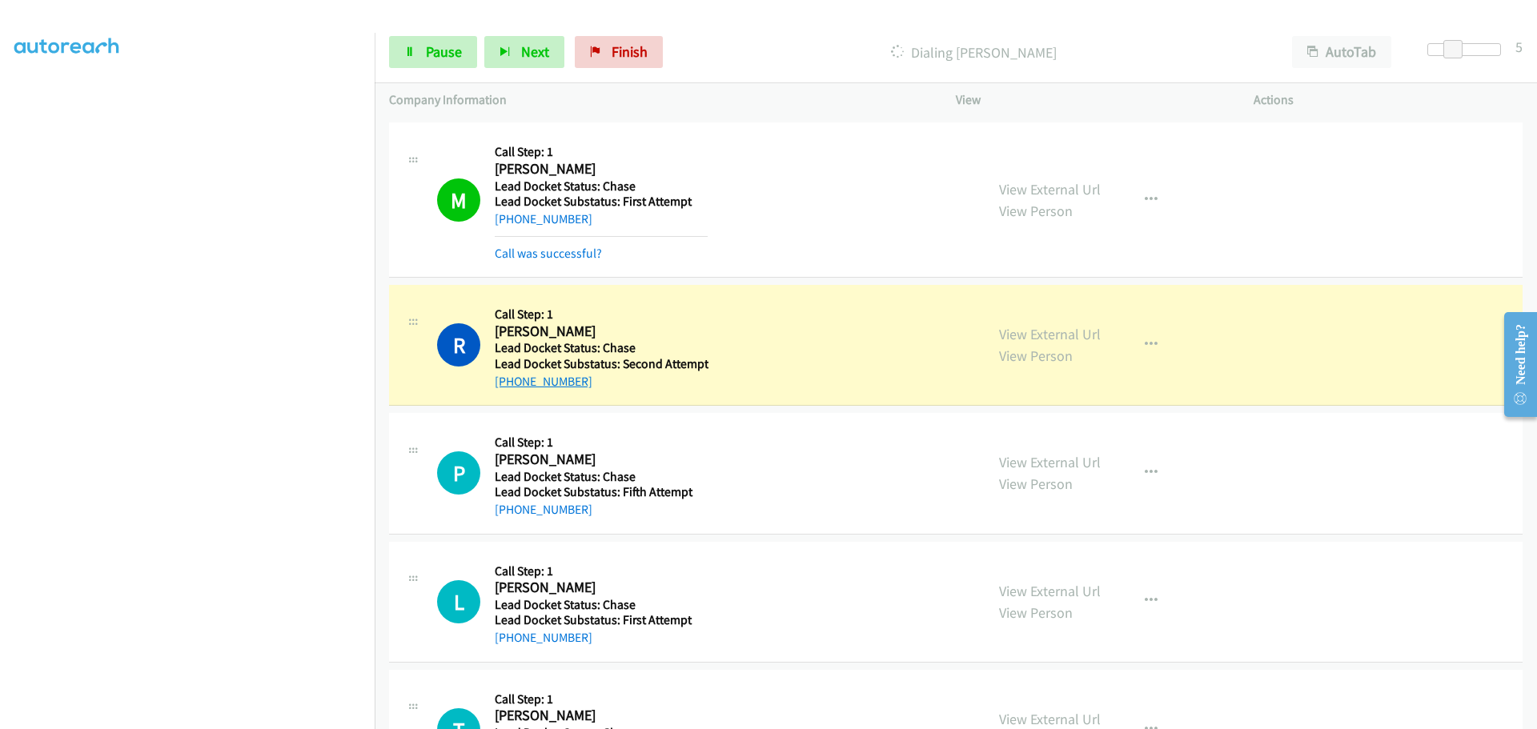
drag, startPoint x: 581, startPoint y: 384, endPoint x: 510, endPoint y: 381, distance: 71.3
click at [510, 381] on div "+1 817-535-9103" at bounding box center [602, 381] width 214 height 19
copy link "817-535-9103"
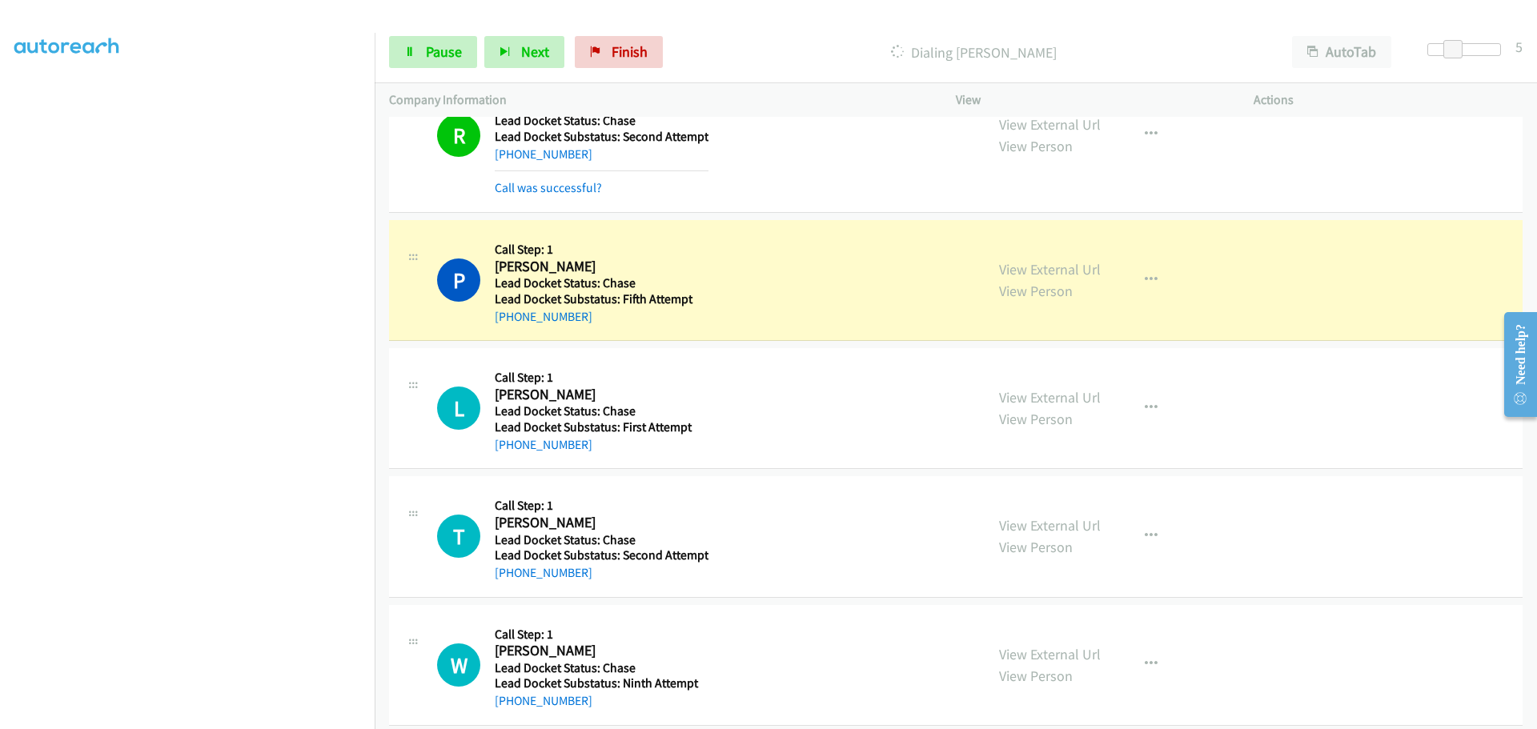
scroll to position [480, 0]
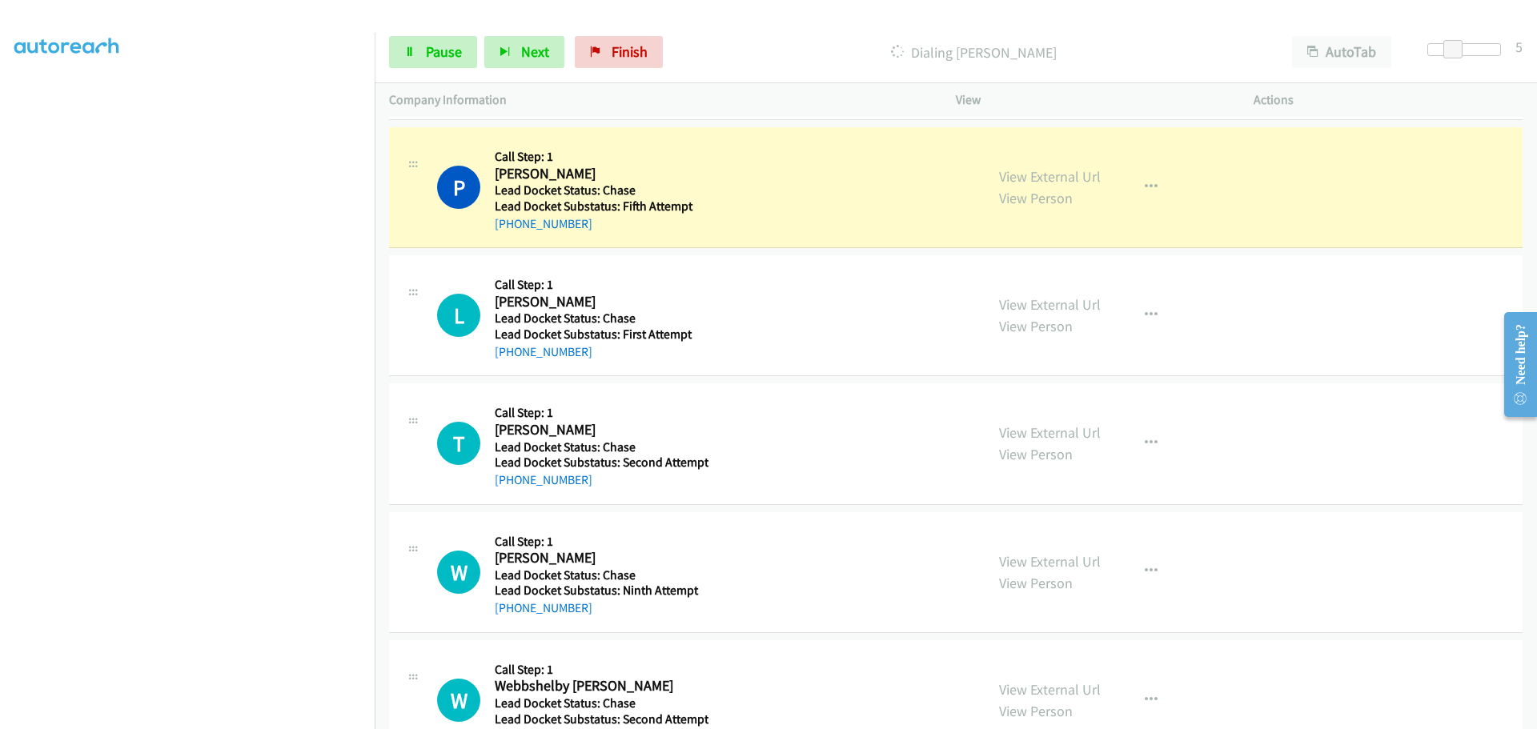
drag, startPoint x: 587, startPoint y: 221, endPoint x: 508, endPoint y: 236, distance: 79.9
click at [508, 236] on div "P Callback Scheduled Call Step: 1 Paul Mandarino America/Denver Lead Docket Sta…" at bounding box center [956, 187] width 1134 height 121
copy link "801-898-5052"
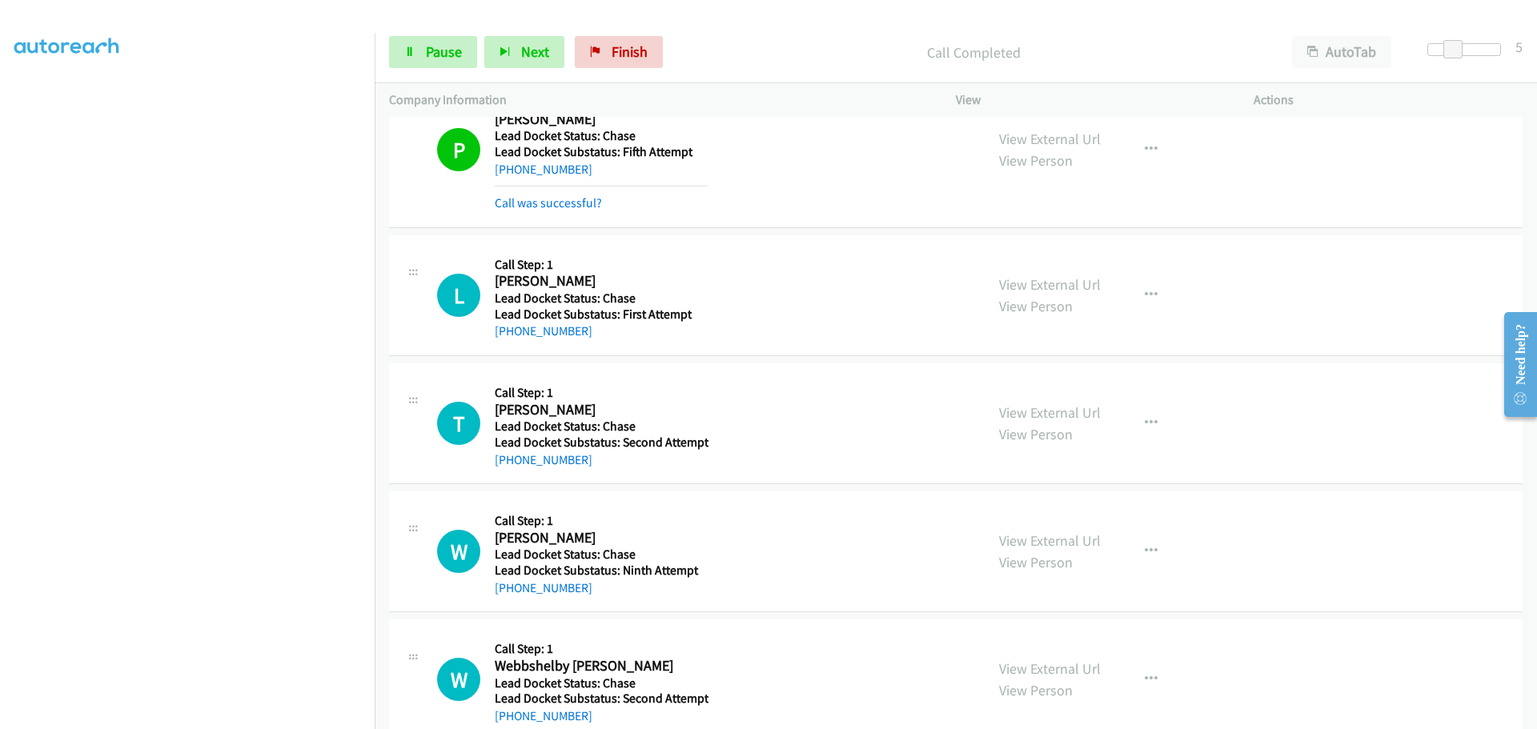
scroll to position [560, 0]
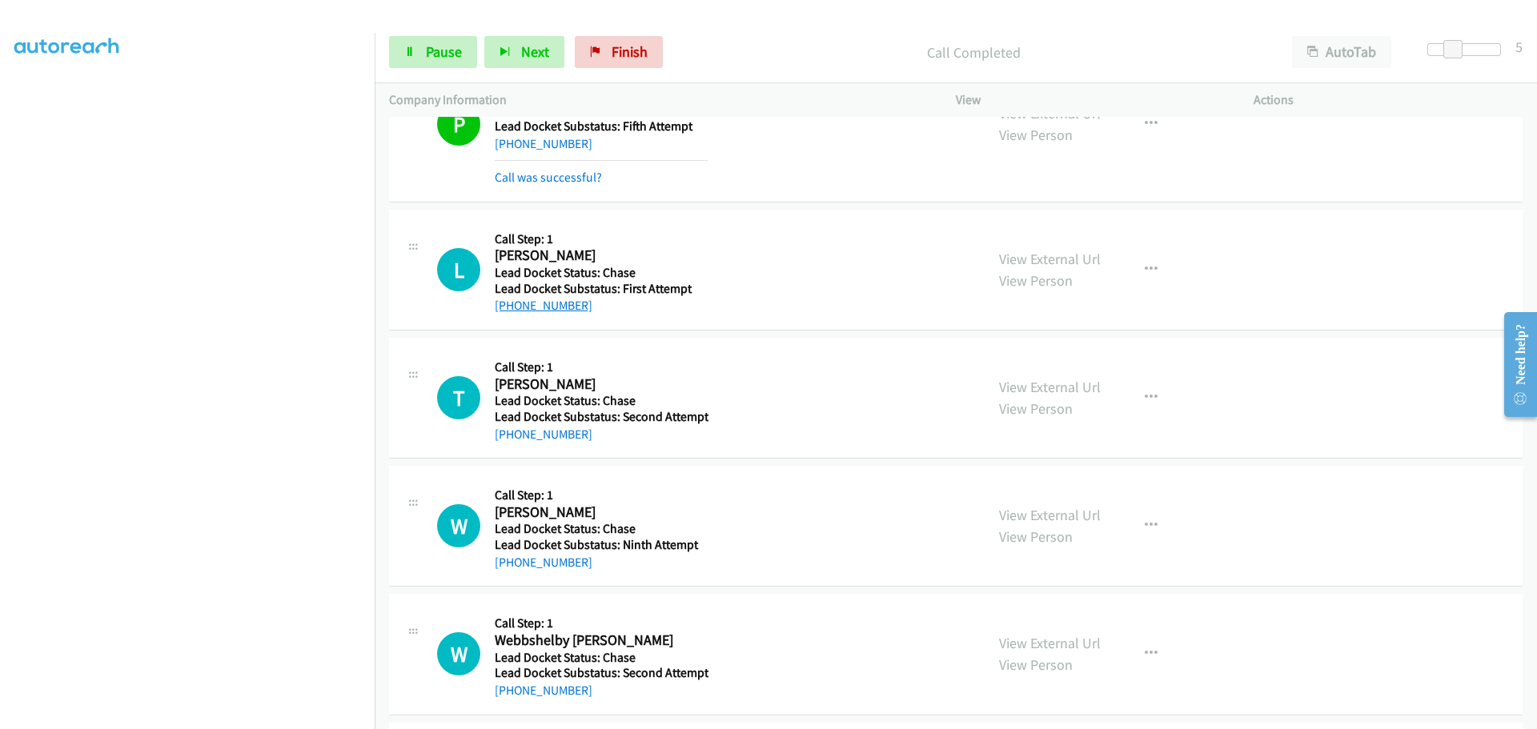
drag, startPoint x: 581, startPoint y: 304, endPoint x: 509, endPoint y: 307, distance: 72.1
click at [509, 307] on div "+1 336-270-1204" at bounding box center [601, 305] width 213 height 19
copy link "336-270-1204"
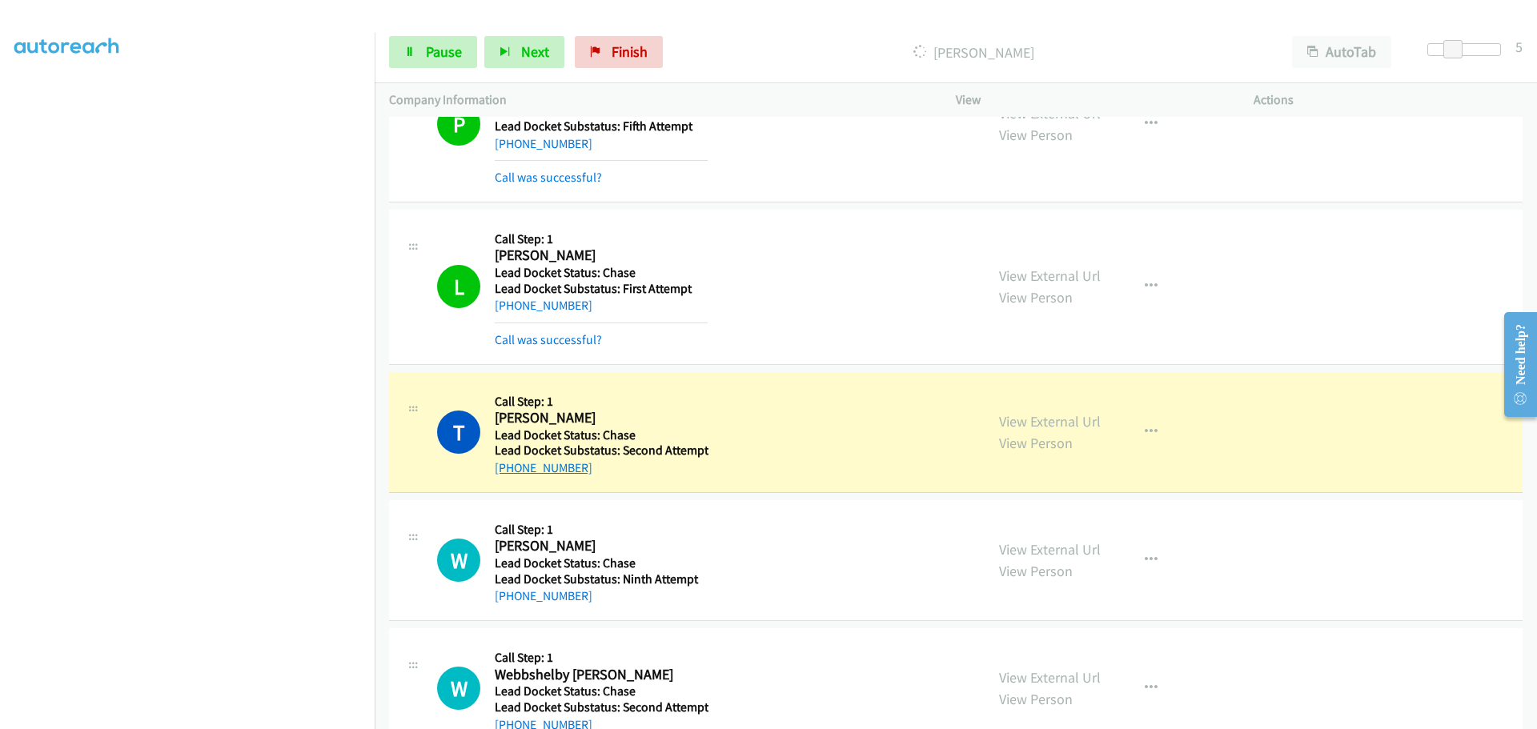
drag, startPoint x: 586, startPoint y: 472, endPoint x: 512, endPoint y: 471, distance: 74.5
click at [512, 471] on div "+1 856-200-9050" at bounding box center [602, 468] width 214 height 19
copy link "856-200-9050"
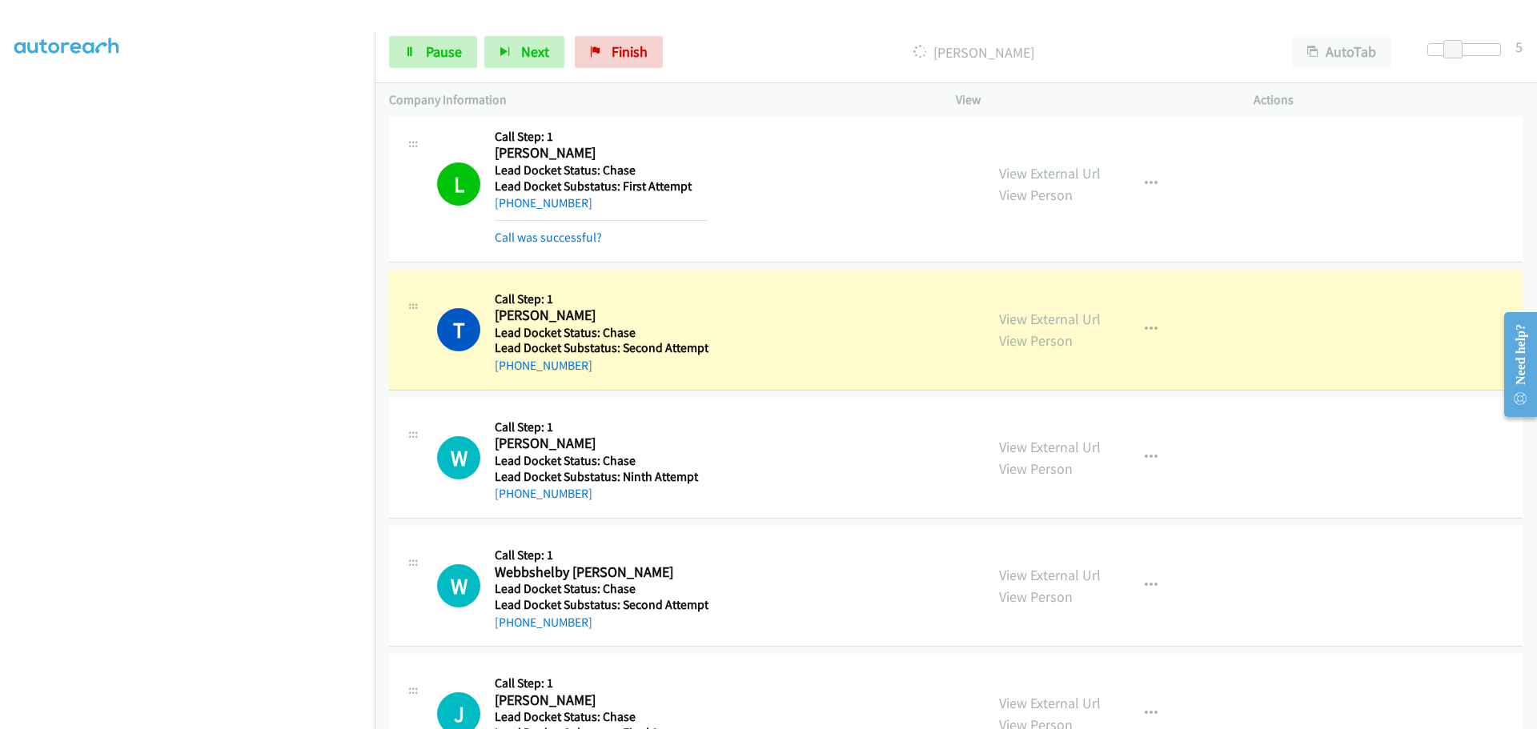
scroll to position [801, 0]
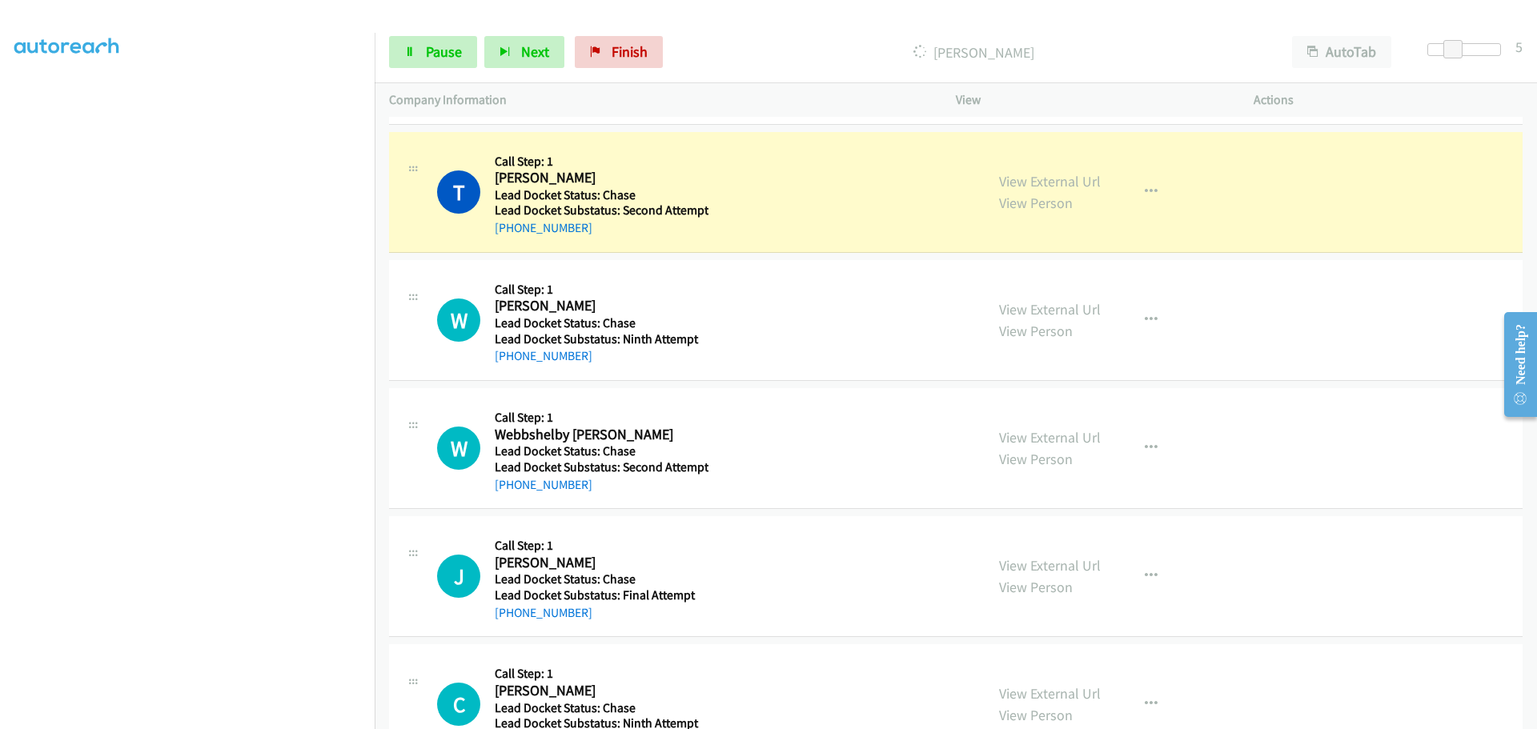
drag, startPoint x: 592, startPoint y: 361, endPoint x: 512, endPoint y: 368, distance: 80.4
click at [512, 368] on div "W Callback Scheduled Call Step: 1 Wilson Collins America/Chicago Lead Docket St…" at bounding box center [956, 320] width 1134 height 121
copy link "254-325-9050"
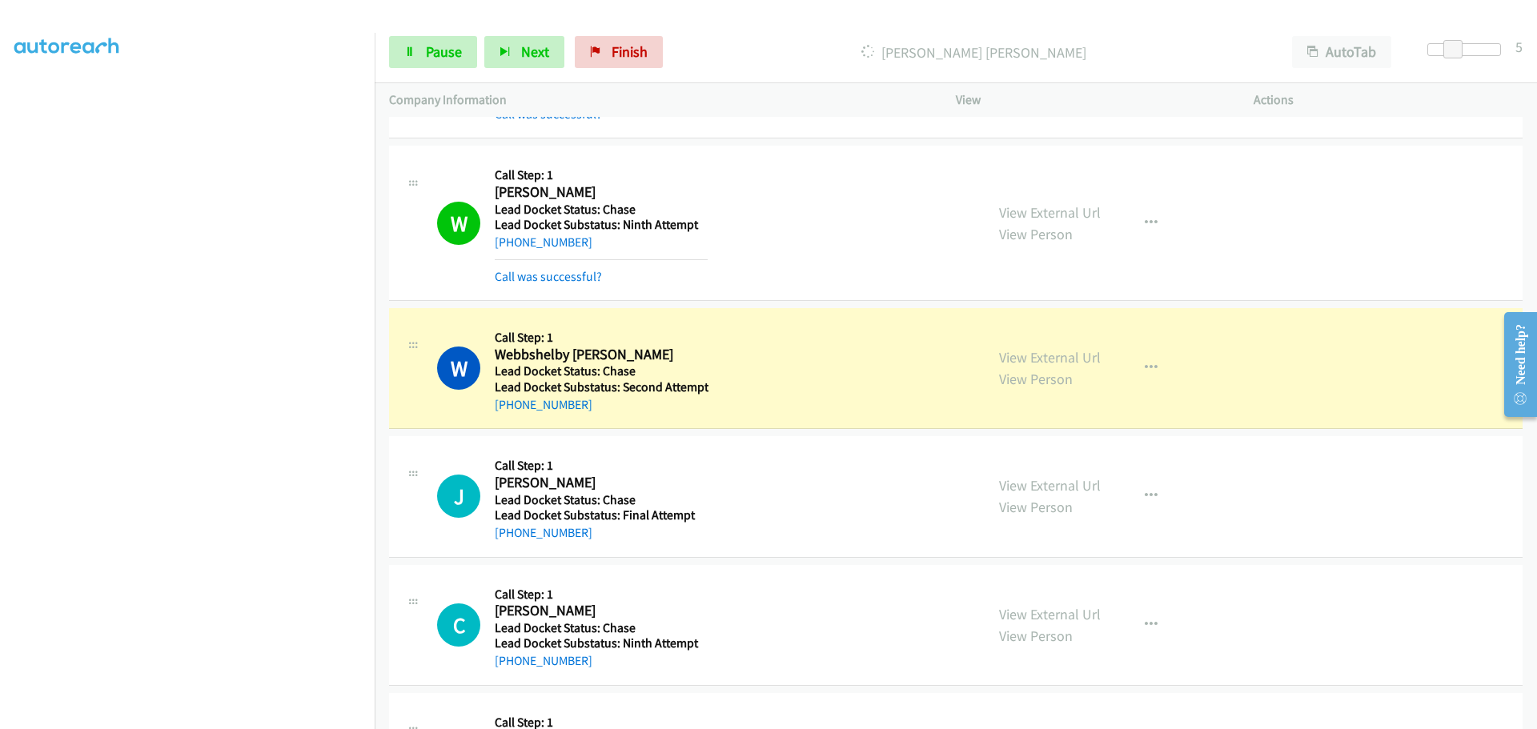
scroll to position [978, 0]
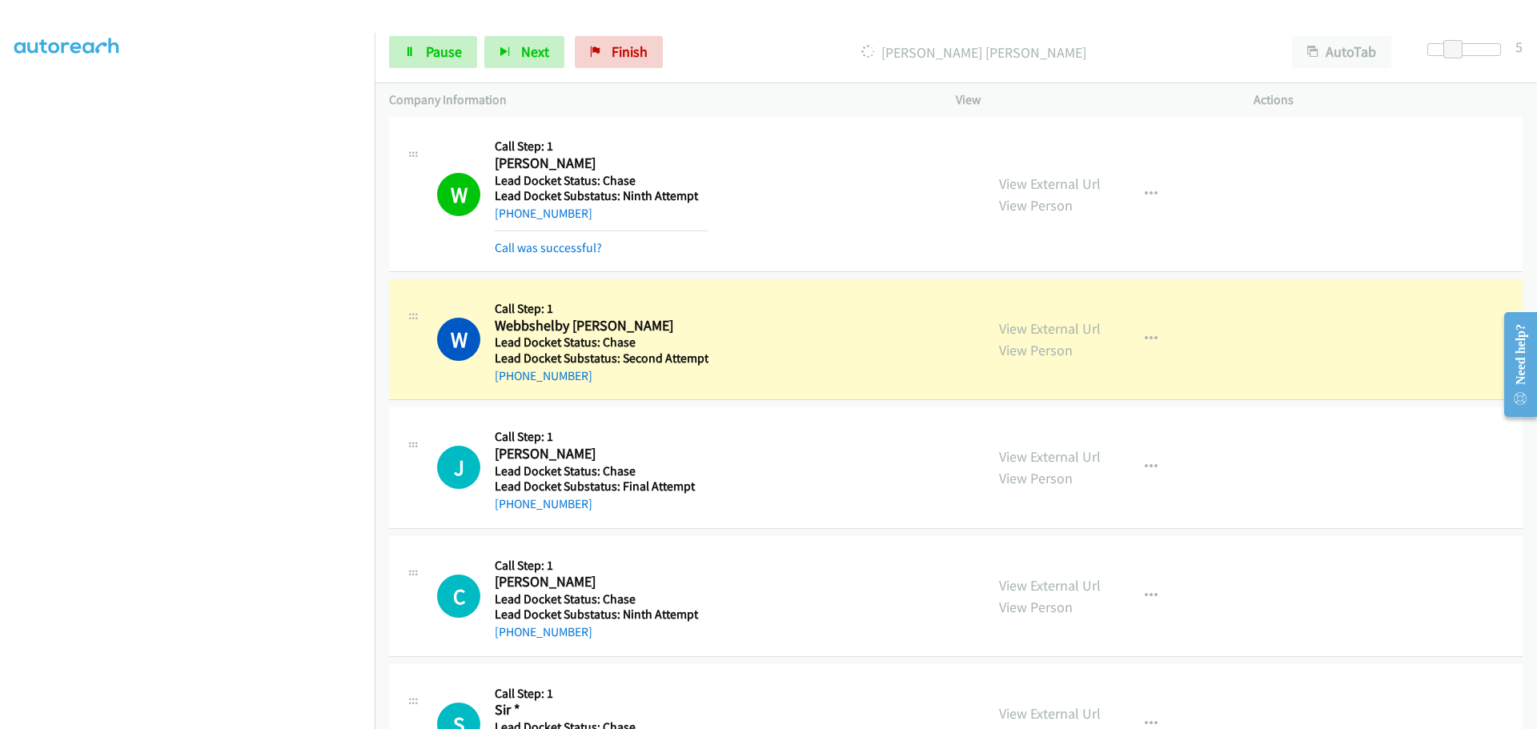
drag, startPoint x: 588, startPoint y: 376, endPoint x: 512, endPoint y: 387, distance: 77.7
click at [512, 387] on div "W Callback Scheduled Call Step: 1 Webbshelby Jean America/New_York Lead Docket …" at bounding box center [956, 339] width 1134 height 121
copy link "513-593-3491"
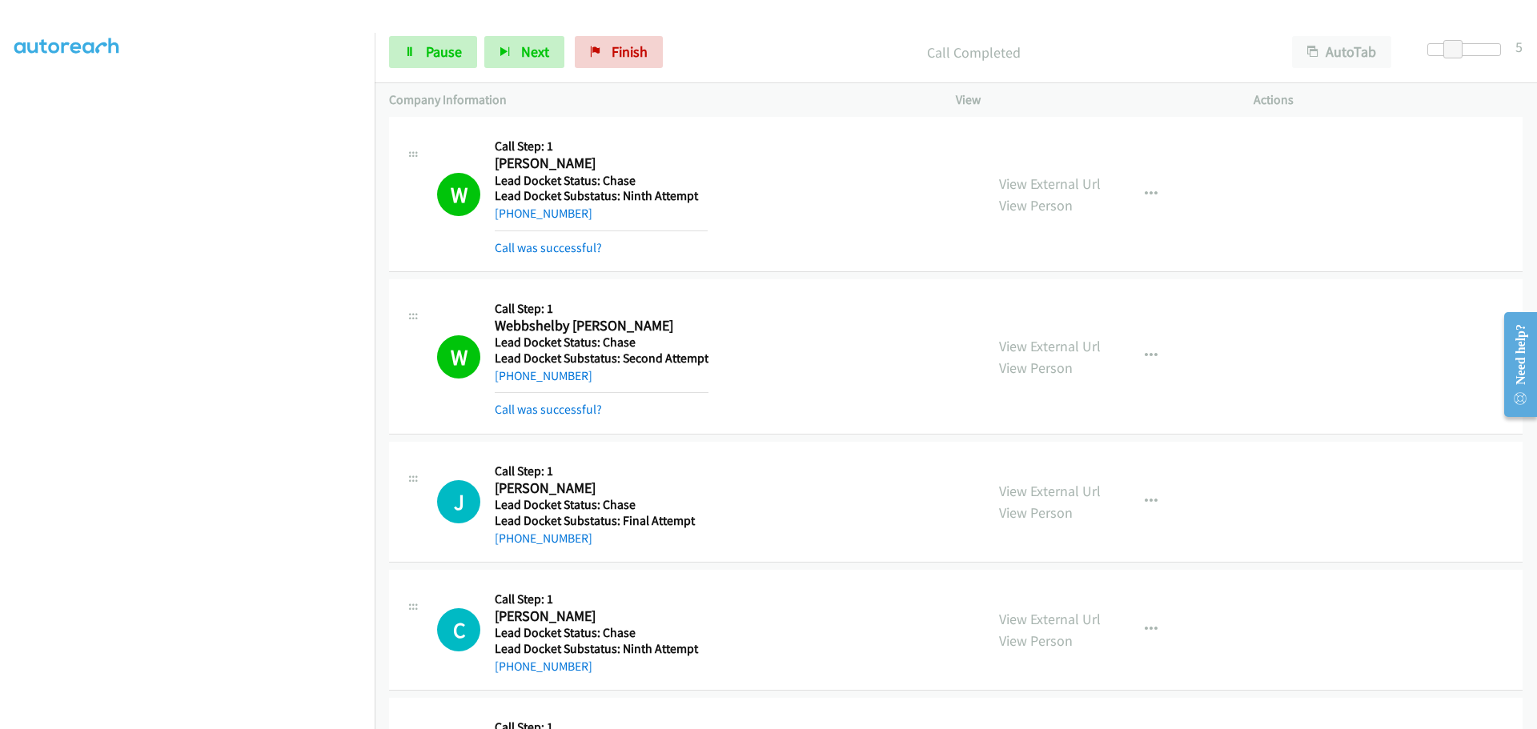
drag, startPoint x: 586, startPoint y: 506, endPoint x: 580, endPoint y: 528, distance: 23.3
click at [536, 512] on div "Callback Scheduled Call Step: 1 Jose Sauceda Sauceda America/Chicago Lead Docke…" at bounding box center [601, 501] width 213 height 91
click at [595, 538] on div "+1 956-257-2935" at bounding box center [601, 538] width 213 height 19
drag, startPoint x: 589, startPoint y: 541, endPoint x: 511, endPoint y: 540, distance: 78.5
click at [511, 540] on div "+1 956-257-2935" at bounding box center [601, 538] width 213 height 19
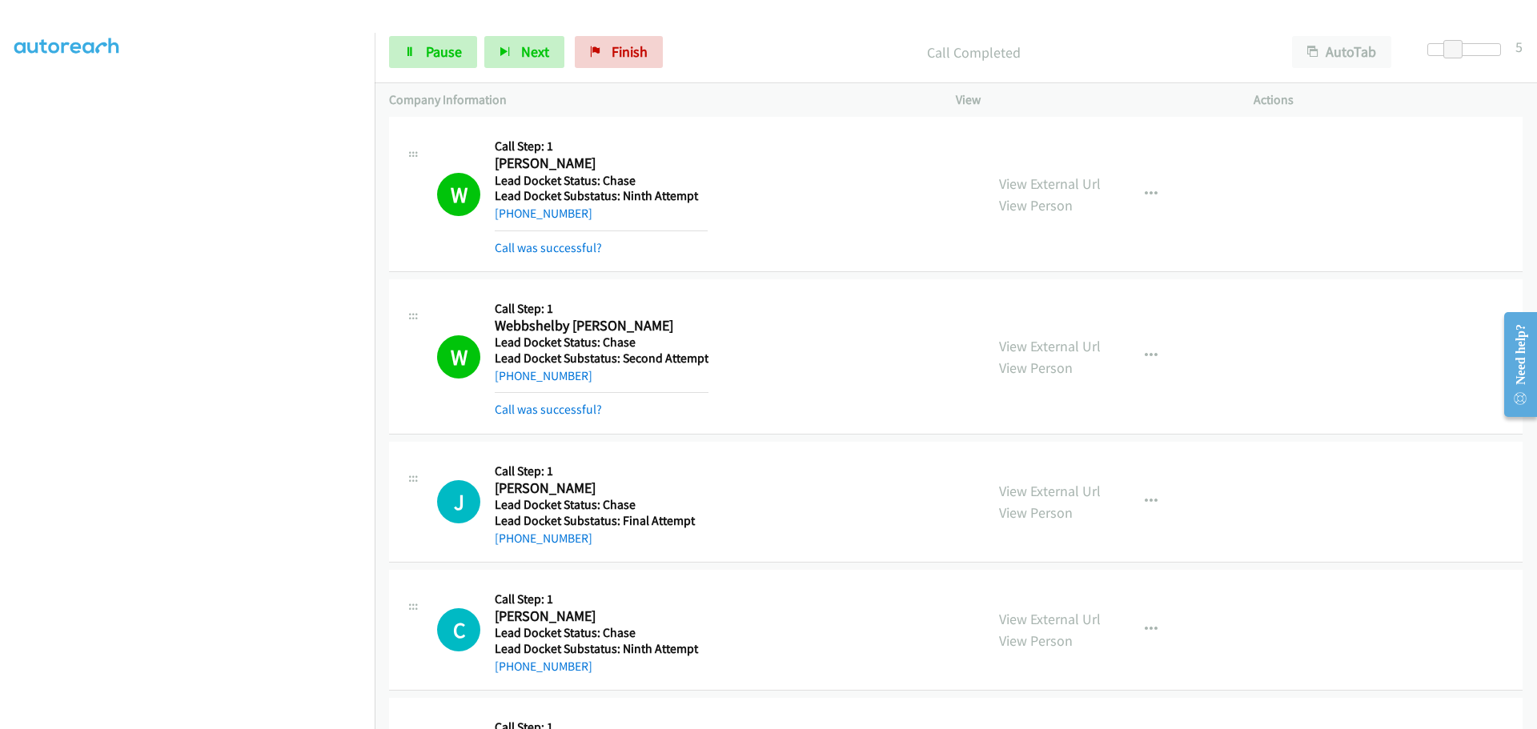
copy link "956-257-2935"
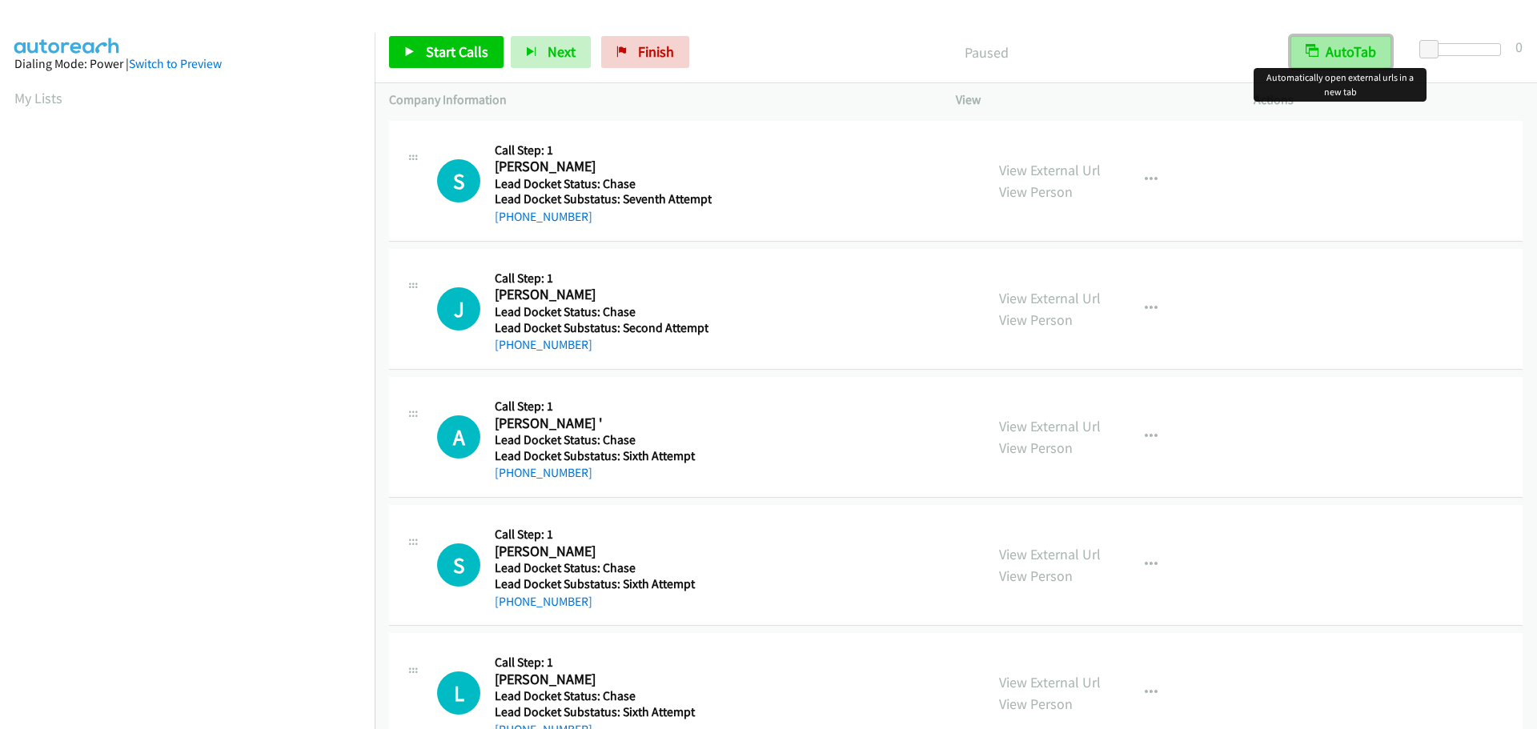
click at [1329, 46] on button "AutoTab" at bounding box center [1341, 52] width 101 height 32
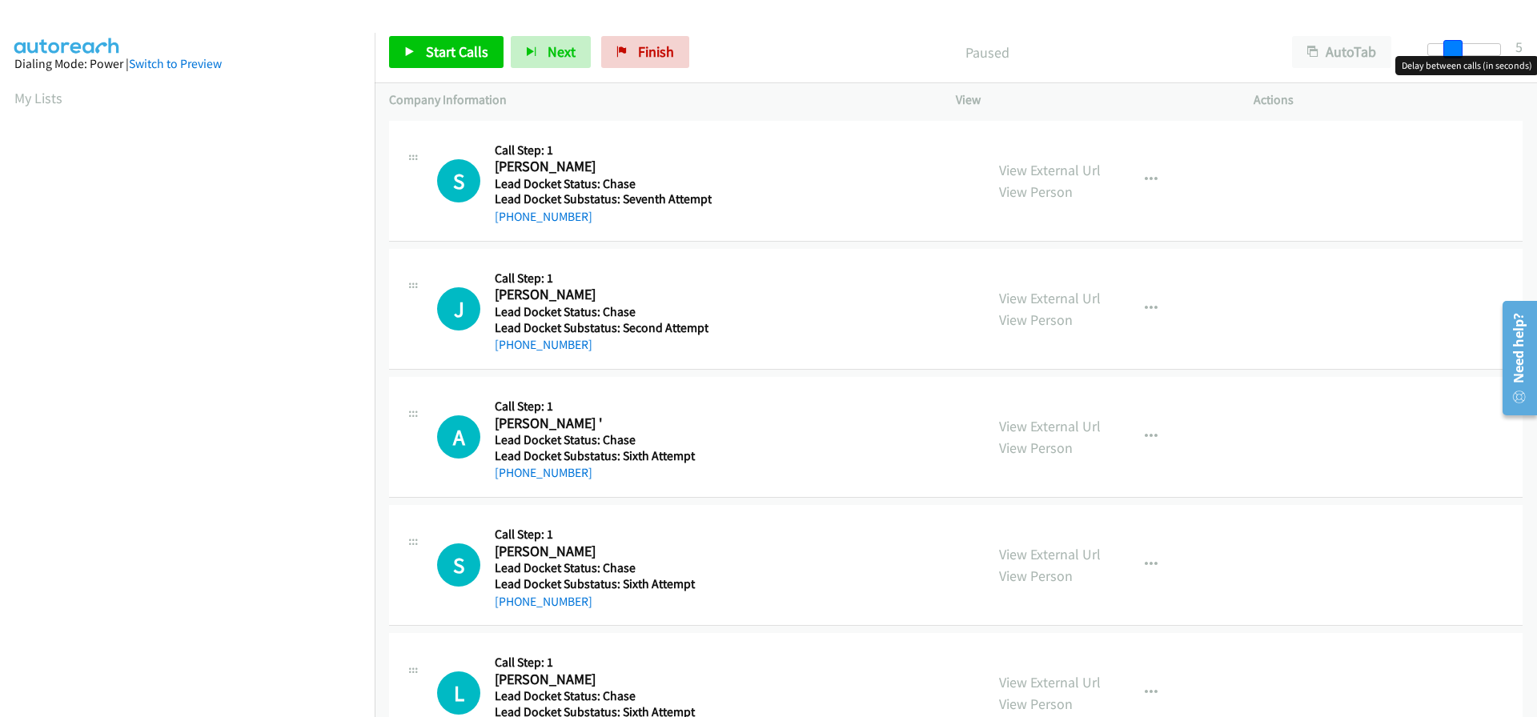
drag, startPoint x: 1426, startPoint y: 50, endPoint x: 1449, endPoint y: 50, distance: 23.2
click at [1449, 50] on span at bounding box center [1452, 49] width 19 height 19
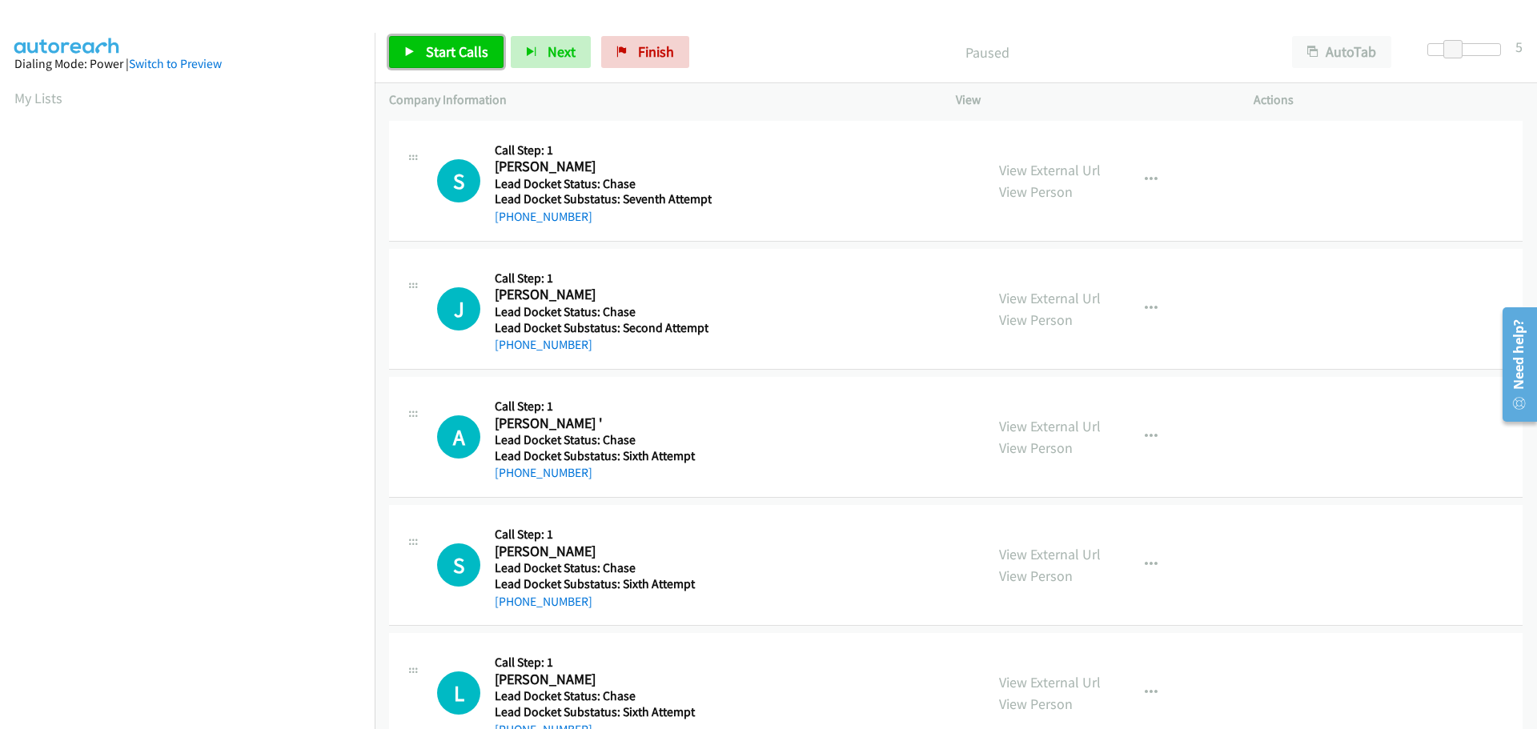
click at [462, 46] on span "Start Calls" at bounding box center [457, 51] width 62 height 18
drag, startPoint x: 599, startPoint y: 224, endPoint x: 511, endPoint y: 217, distance: 88.4
click at [511, 217] on div "[PHONE_NUMBER]" at bounding box center [603, 216] width 217 height 19
copy link "[PHONE_NUMBER]"
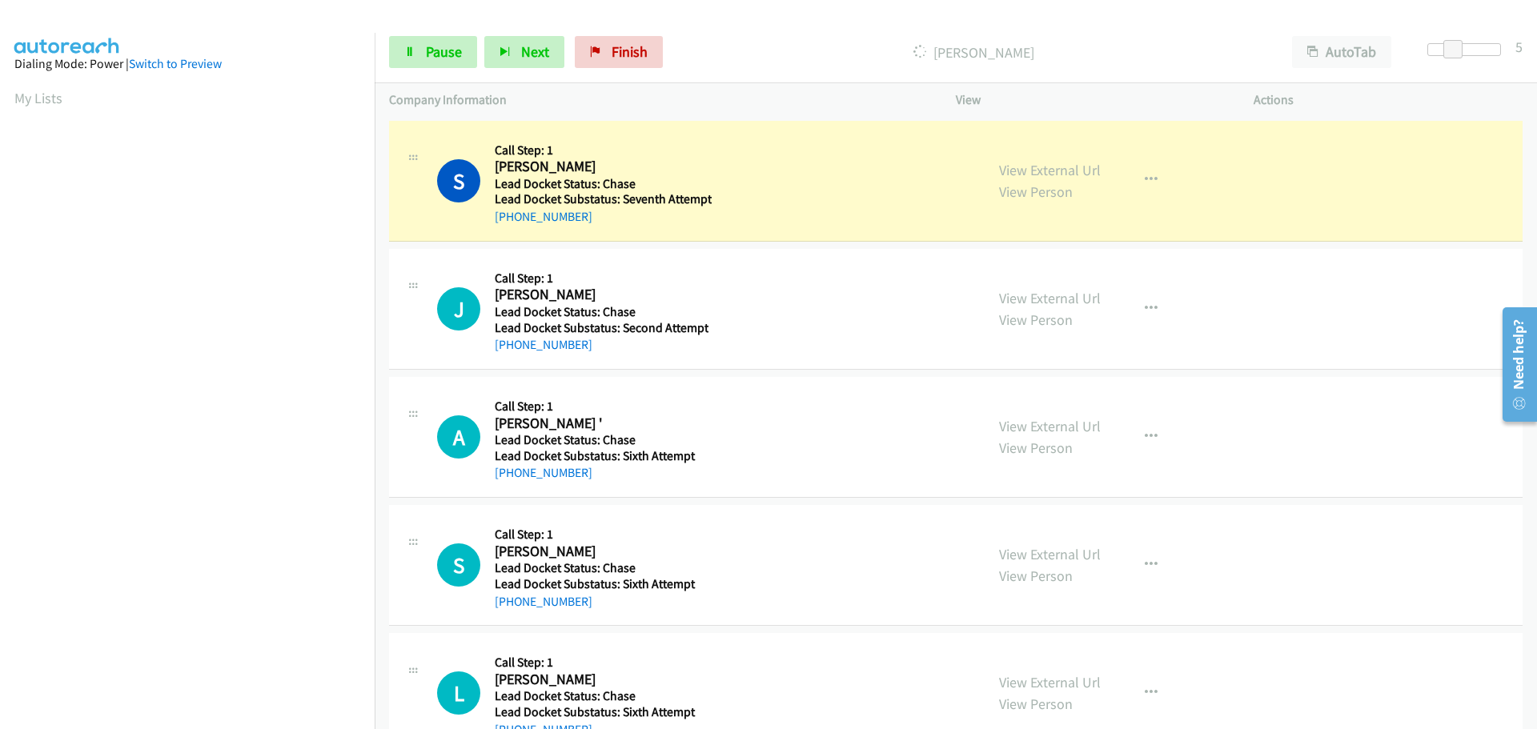
scroll to position [169, 0]
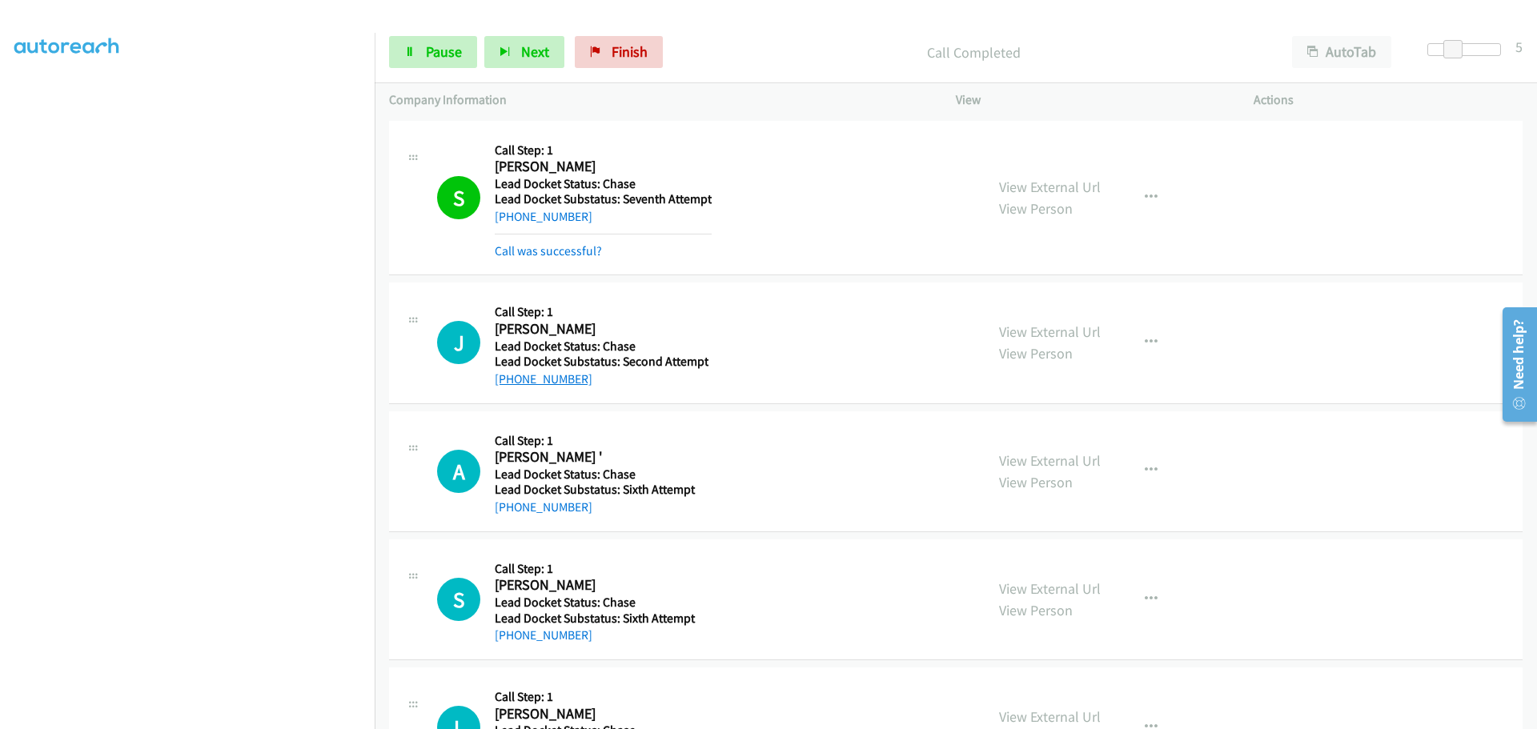
drag, startPoint x: 566, startPoint y: 345, endPoint x: 508, endPoint y: 376, distance: 65.6
click at [508, 376] on div "[PHONE_NUMBER]" at bounding box center [602, 379] width 214 height 19
copy link "[PHONE_NUMBER]"
